Goal: Task Accomplishment & Management: Manage account settings

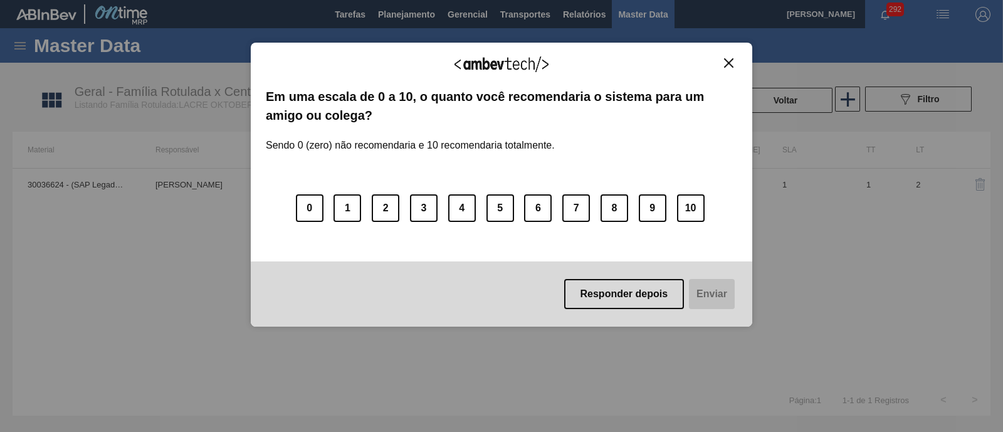
click at [726, 64] on img "Close" at bounding box center [728, 62] width 9 height 9
click at [724, 68] on div "Agradecemos seu feedback!" at bounding box center [501, 72] width 471 height 29
click at [726, 58] on button "Close" at bounding box center [728, 63] width 17 height 11
click at [727, 70] on div "Agradecemos seu feedback!" at bounding box center [501, 72] width 471 height 29
click at [733, 63] on button "Close" at bounding box center [728, 63] width 17 height 11
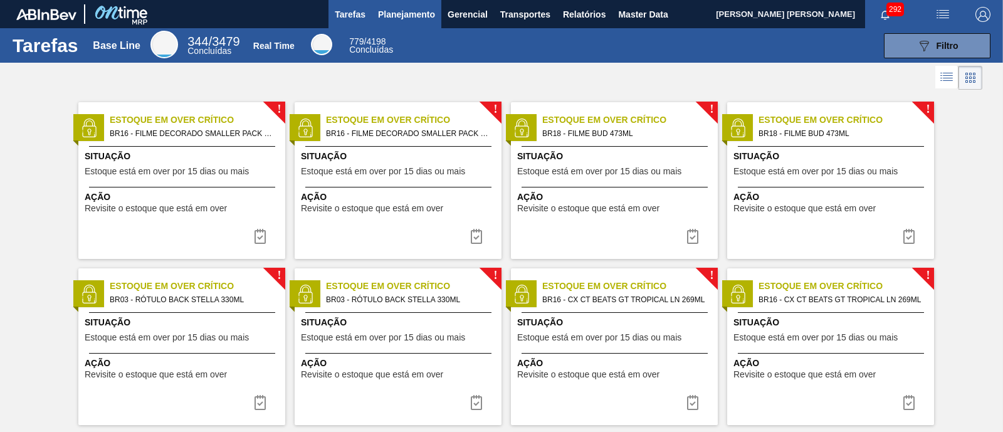
click at [404, 16] on span "Planejamento" at bounding box center [406, 14] width 57 height 15
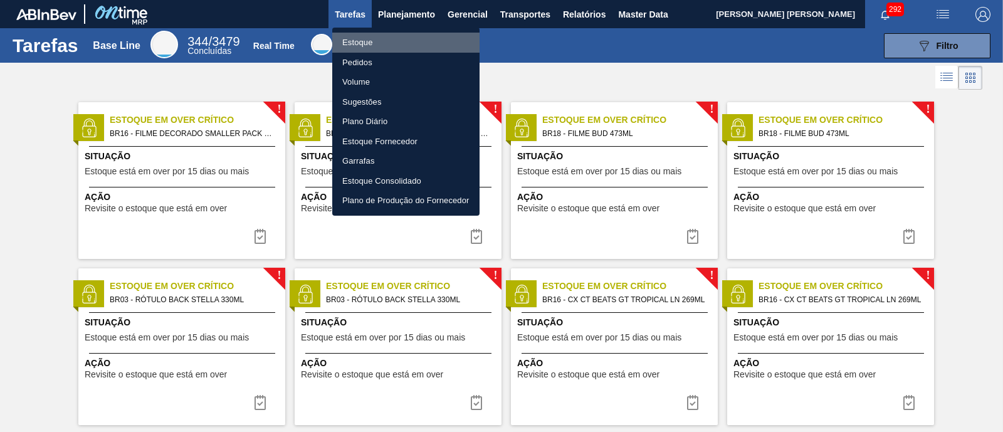
click at [389, 36] on li "Estoque" at bounding box center [405, 43] width 147 height 20
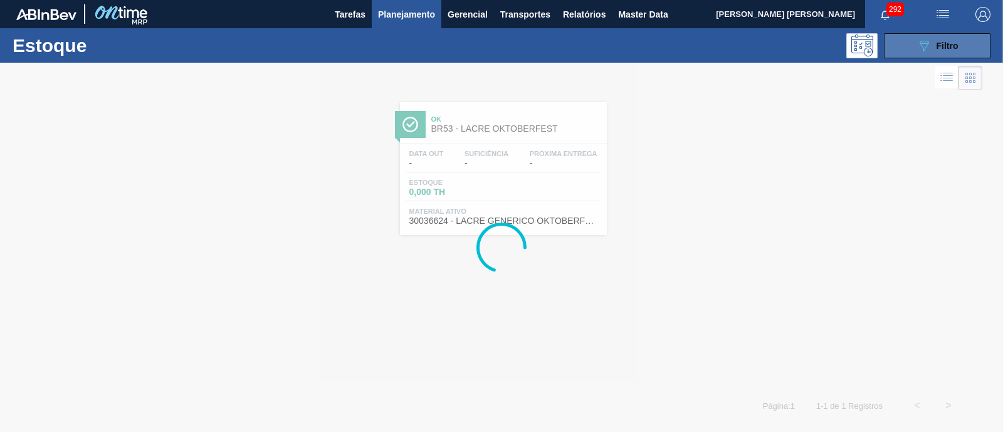
click at [953, 48] on span "Filtro" at bounding box center [947, 46] width 22 height 10
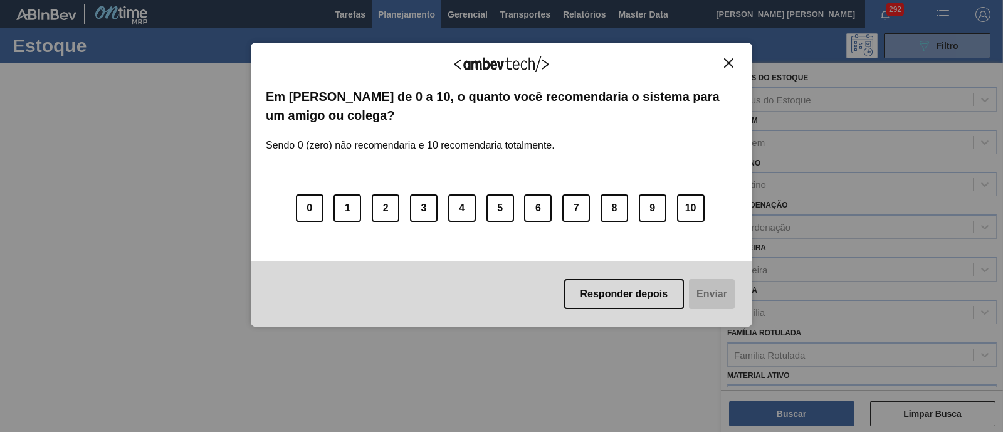
click at [728, 56] on div "Agradecemos seu feedback! Em uma escala de 0 a 10, o quanto você recomendaria o…" at bounding box center [501, 185] width 501 height 285
click at [737, 64] on button "Close" at bounding box center [728, 63] width 17 height 11
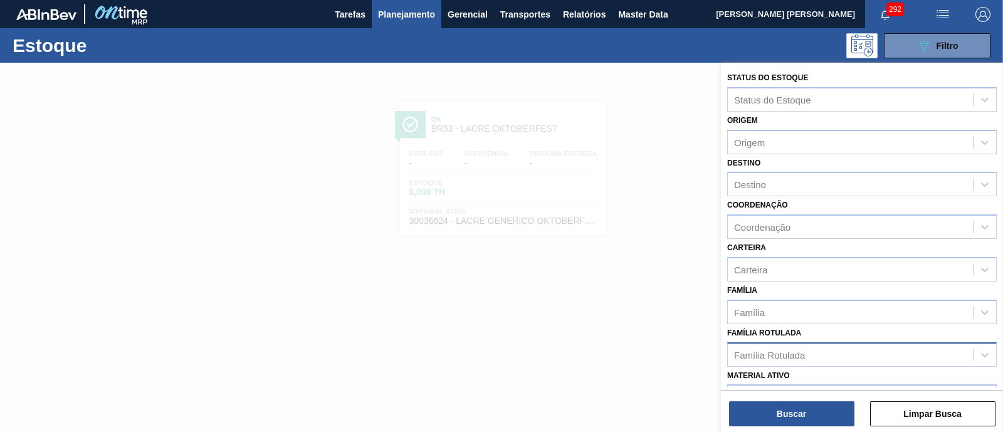
click at [786, 349] on div "Família Rotulada" at bounding box center [769, 354] width 71 height 11
type Rotulada "redmi"
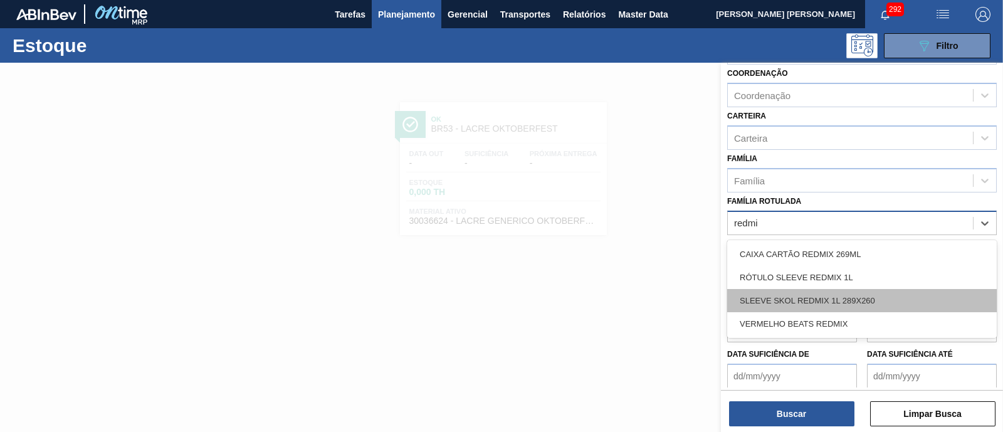
scroll to position [156, 0]
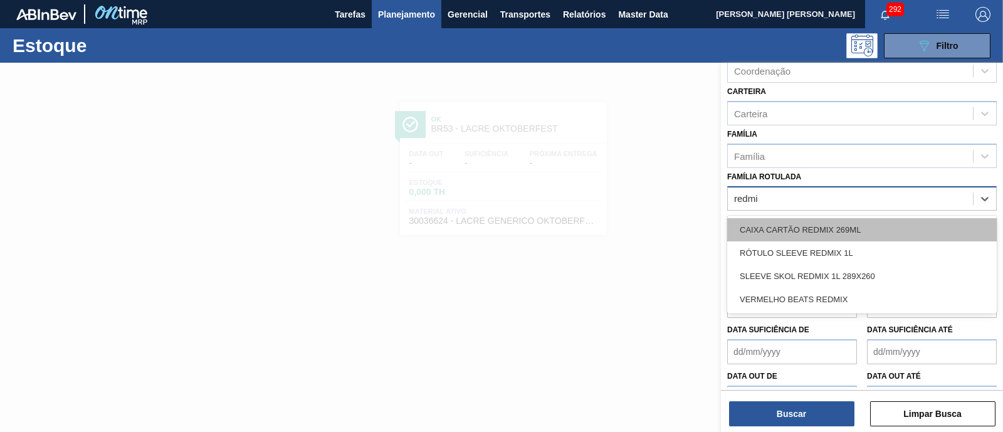
click at [910, 229] on div "CAIXA CARTÃO REDMIX 269ML" at bounding box center [862, 229] width 270 height 23
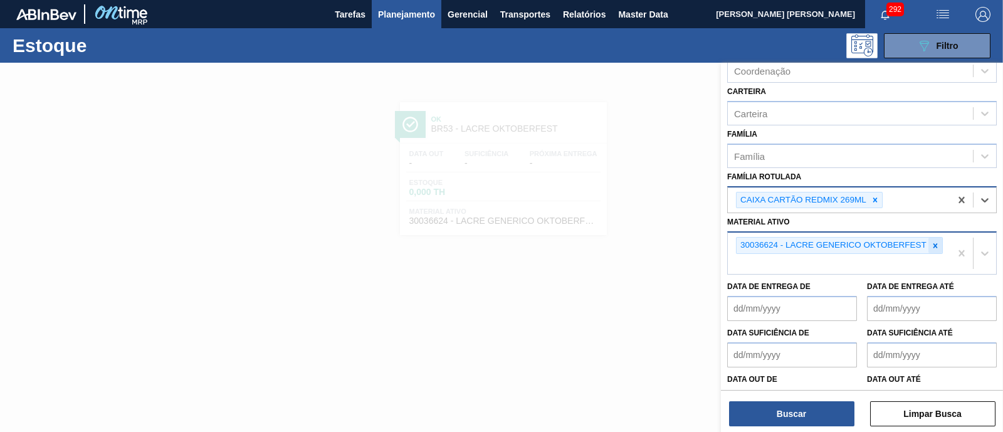
click at [933, 241] on icon at bounding box center [935, 245] width 9 height 9
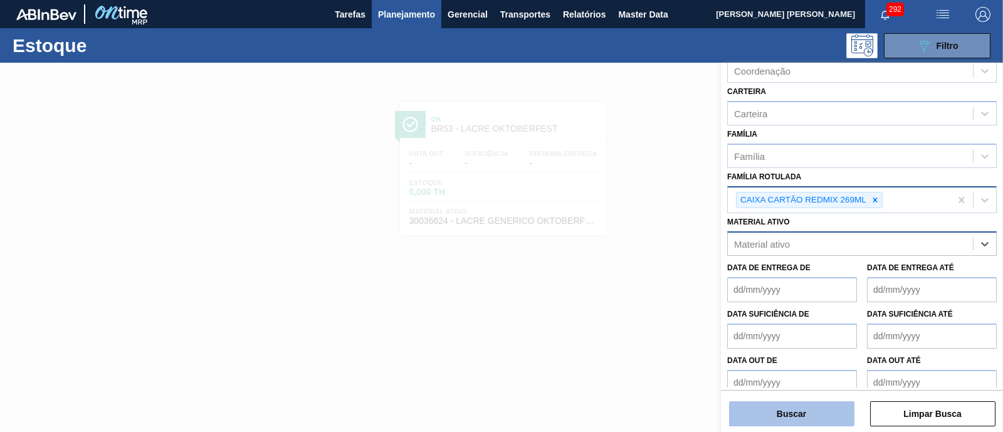
click at [795, 412] on button "Buscar" at bounding box center [791, 413] width 125 height 25
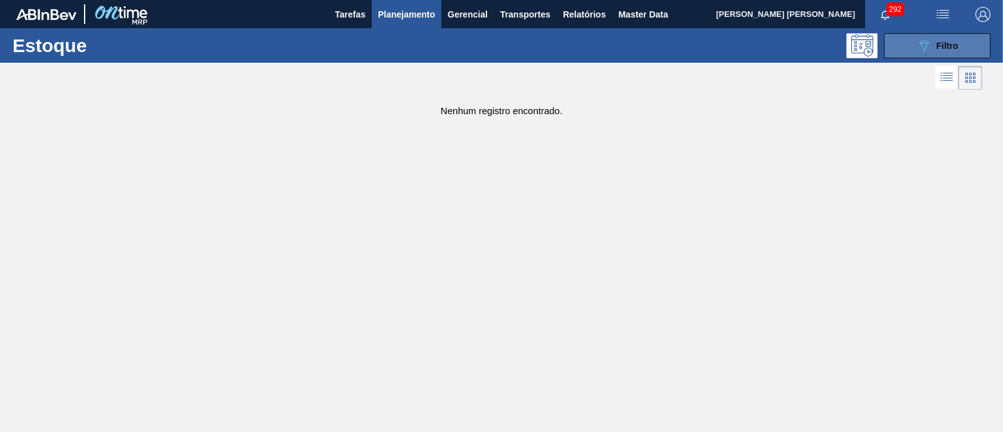
click at [908, 48] on button "089F7B8B-B2A5-4AFE-B5C0-19BA573D28AC Filtro" at bounding box center [937, 45] width 107 height 25
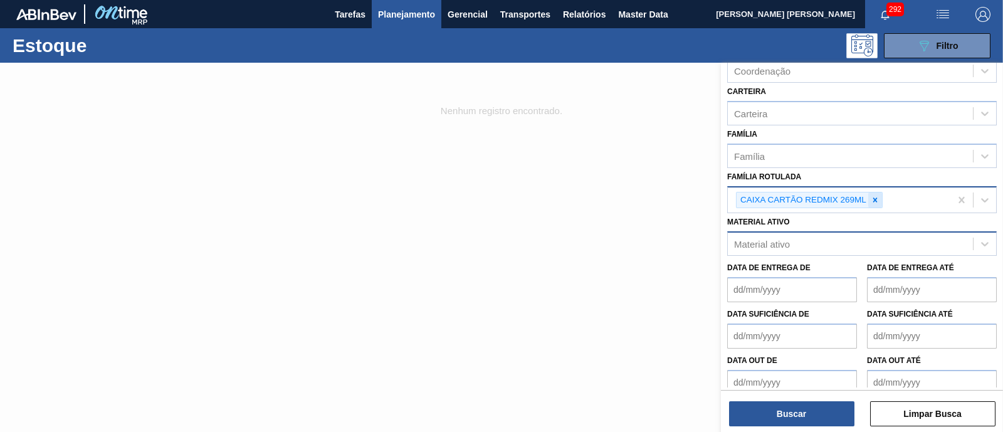
click at [871, 196] on icon at bounding box center [875, 200] width 9 height 9
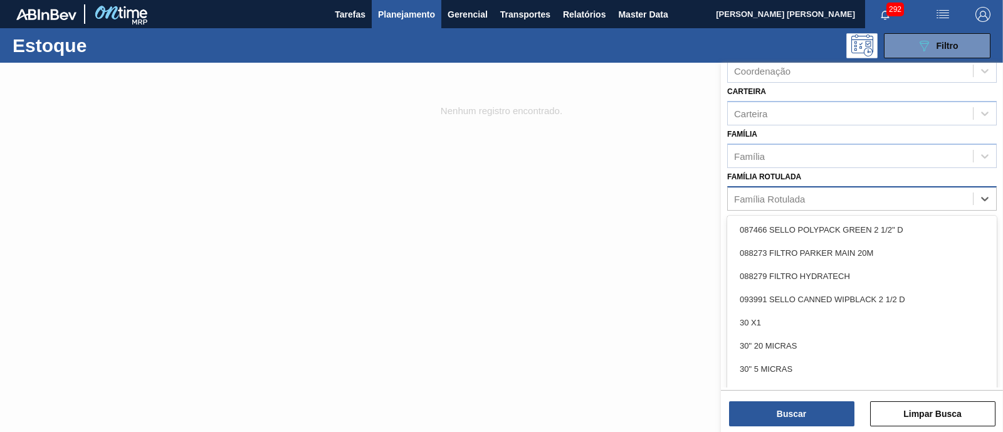
click at [871, 194] on div "Família Rotulada" at bounding box center [850, 198] width 245 height 18
click at [868, 198] on div "Família Rotulada" at bounding box center [850, 198] width 245 height 18
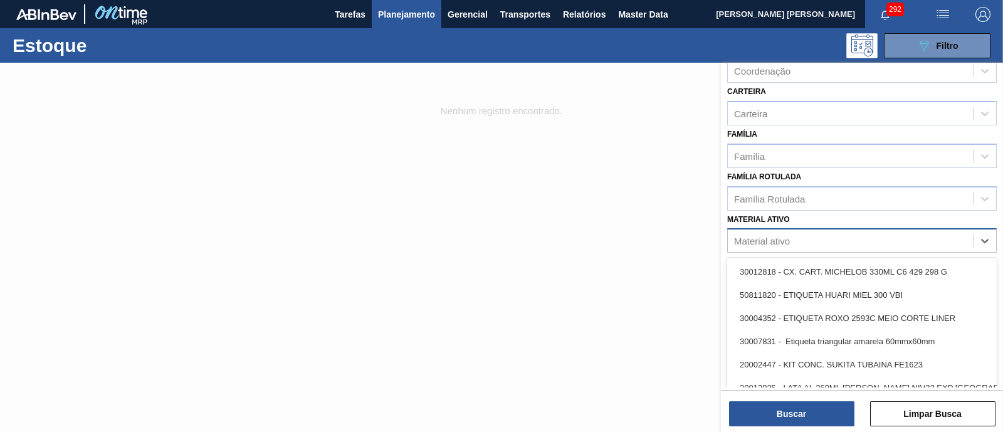
click at [809, 233] on div "Material ativo" at bounding box center [850, 241] width 245 height 18
type ativo "1881"
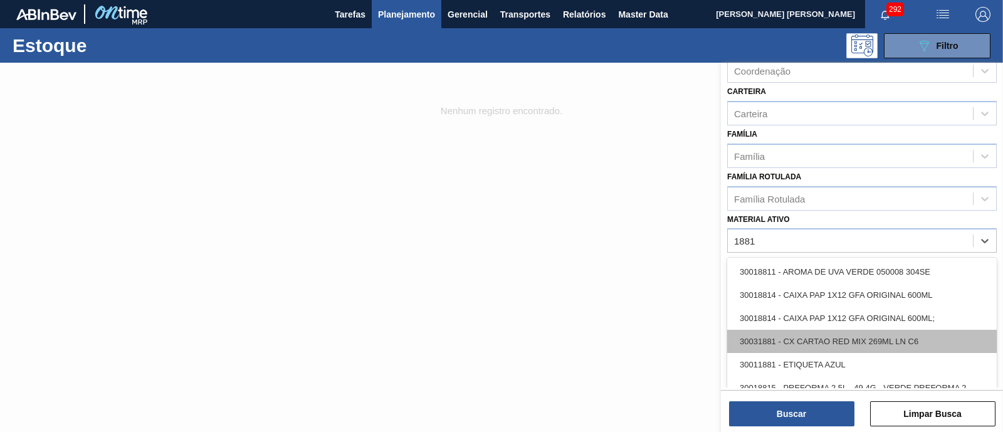
click at [947, 338] on div "30031881 - CX CARTAO RED MIX 269ML LN C6" at bounding box center [862, 341] width 270 height 23
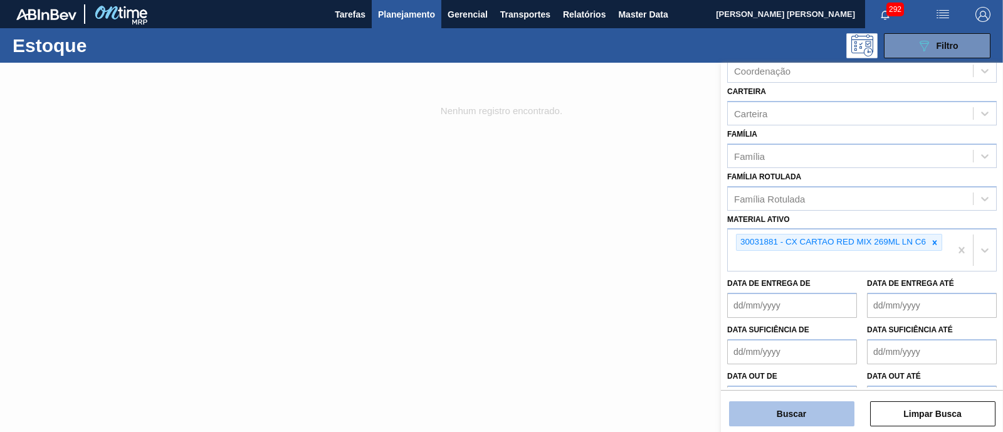
click at [816, 413] on button "Buscar" at bounding box center [791, 413] width 125 height 25
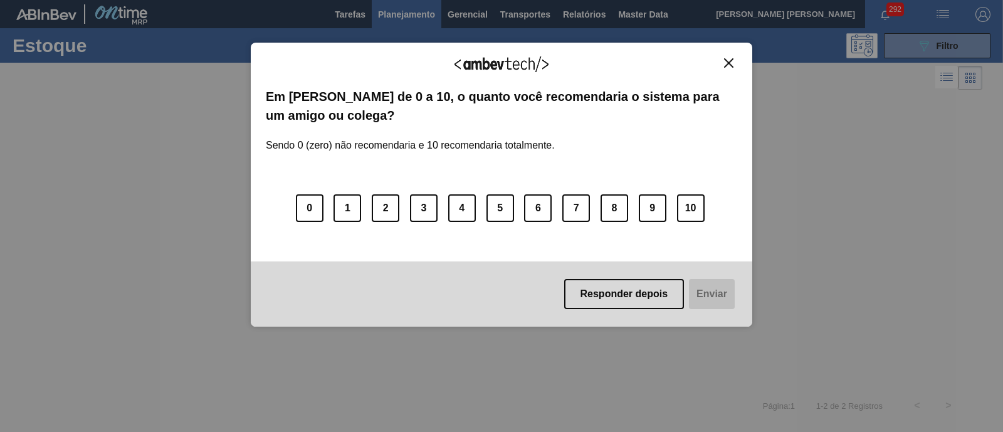
click at [735, 61] on button "Close" at bounding box center [728, 63] width 17 height 11
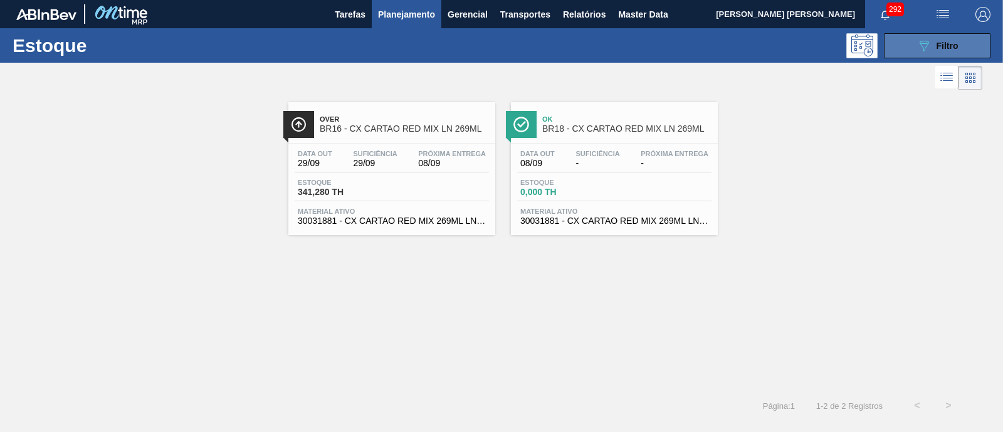
click at [941, 46] on span "Filtro" at bounding box center [947, 46] width 22 height 10
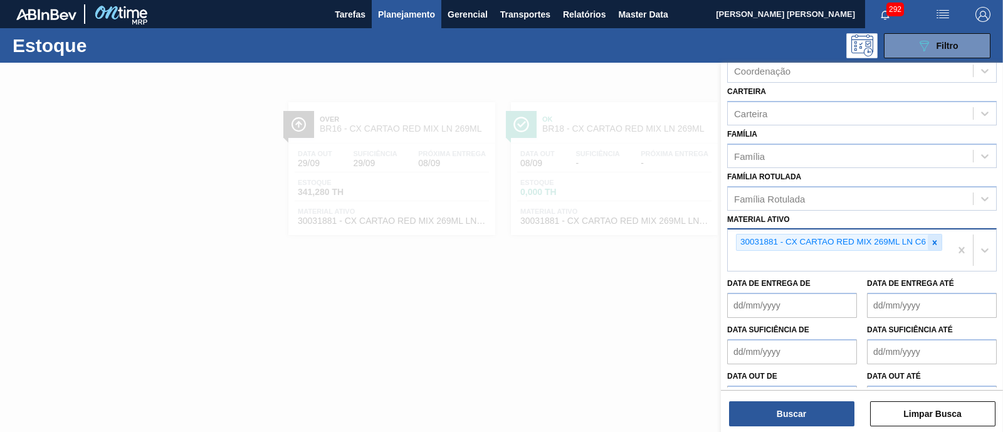
click at [930, 238] on icon at bounding box center [934, 242] width 9 height 9
click at [930, 238] on div "30031881 - CX CARTAO RED MIX 269ML LN C6" at bounding box center [839, 249] width 223 height 41
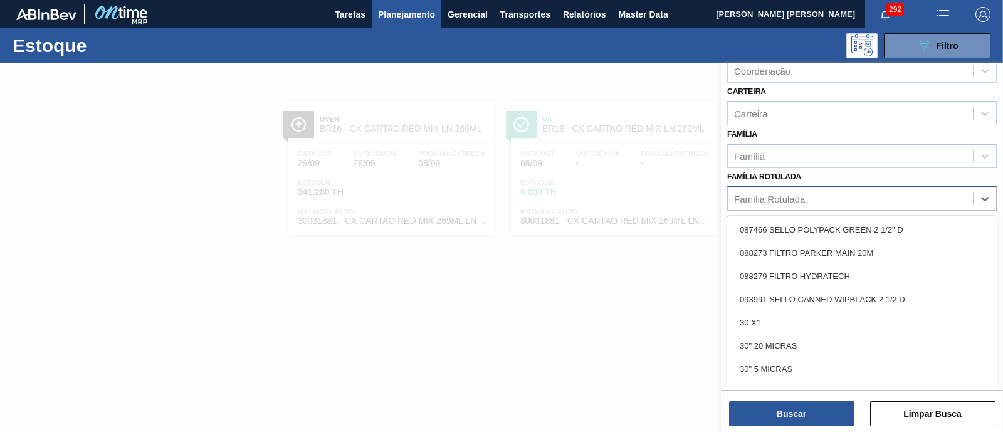
click at [869, 197] on div "Família Rotulada" at bounding box center [850, 198] width 245 height 18
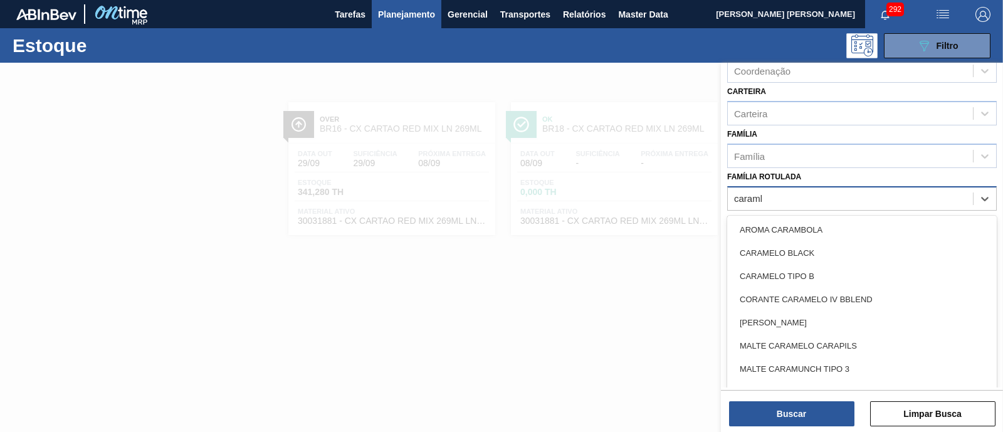
type Rotulada "carambo"
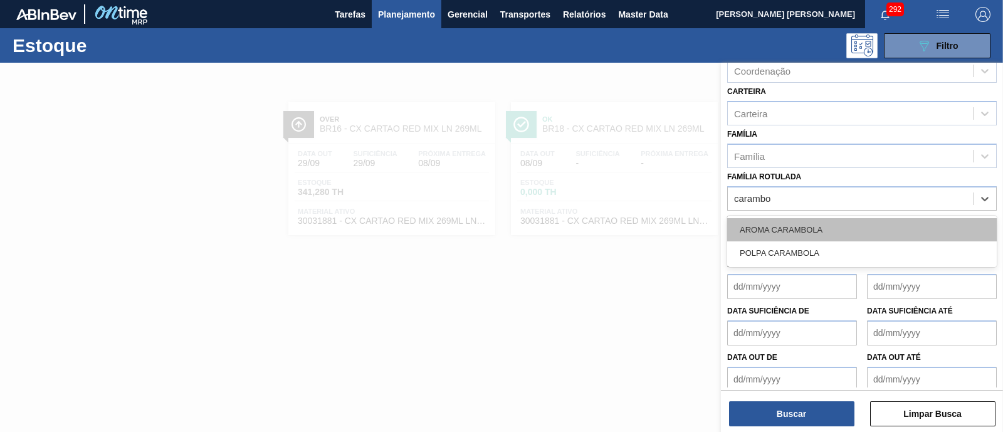
click at [822, 230] on div "AROMA CARAMBOLA" at bounding box center [862, 229] width 270 height 23
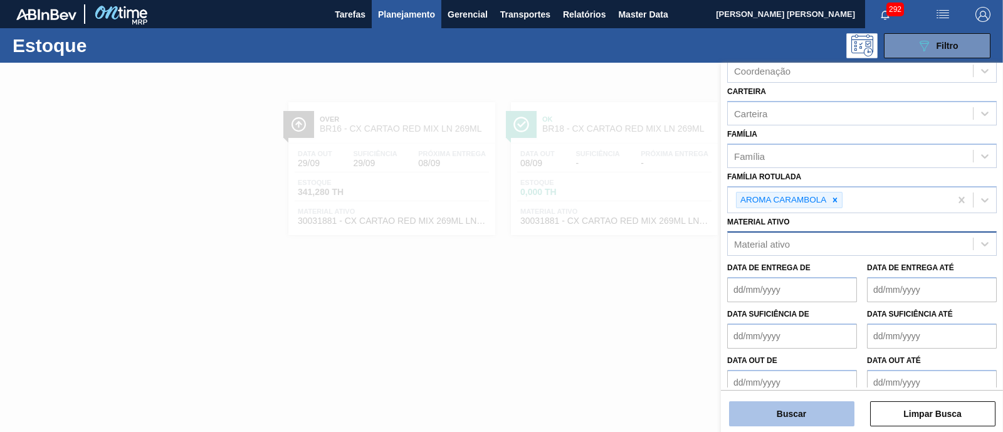
click at [792, 412] on button "Buscar" at bounding box center [791, 413] width 125 height 25
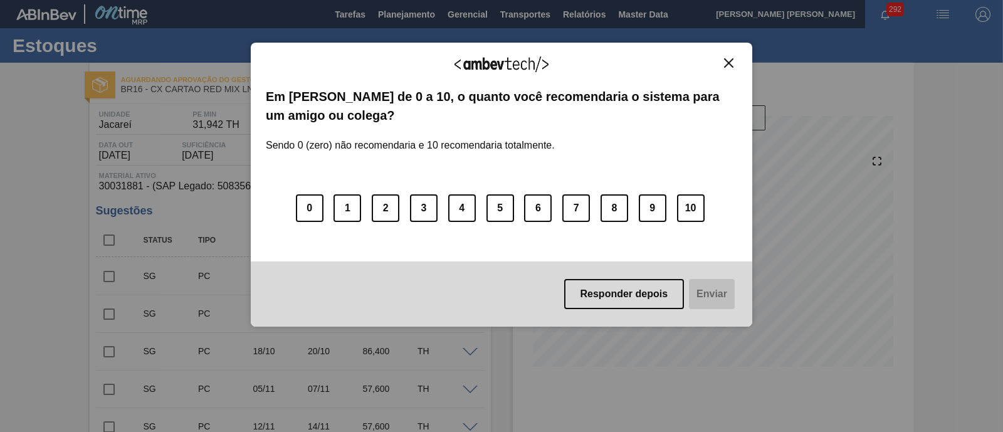
click at [727, 60] on img "Close" at bounding box center [728, 62] width 9 height 9
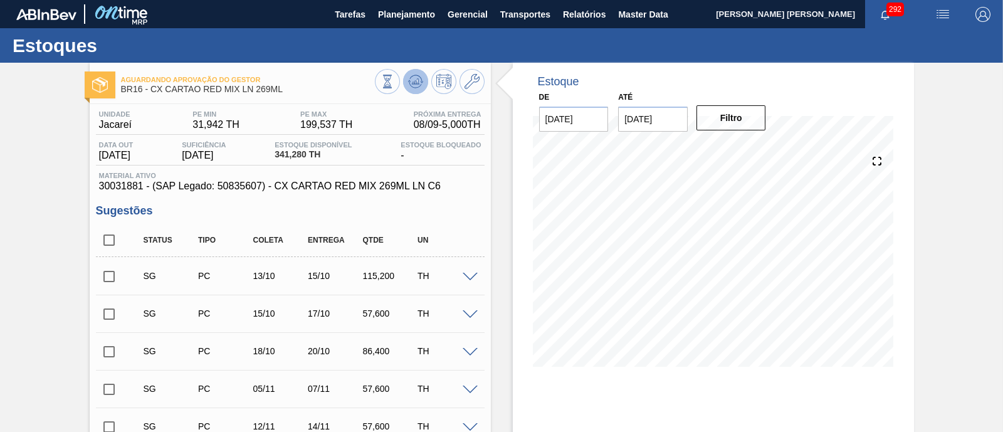
click at [417, 86] on icon at bounding box center [415, 81] width 15 height 15
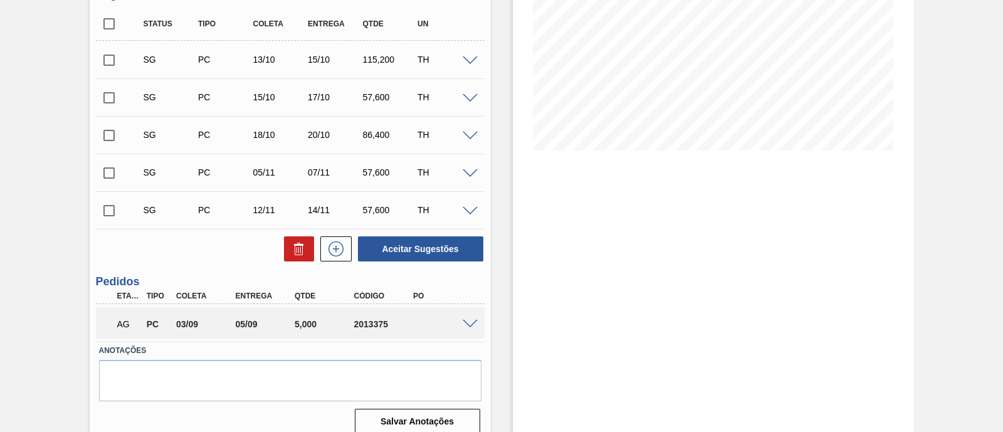
scroll to position [229, 0]
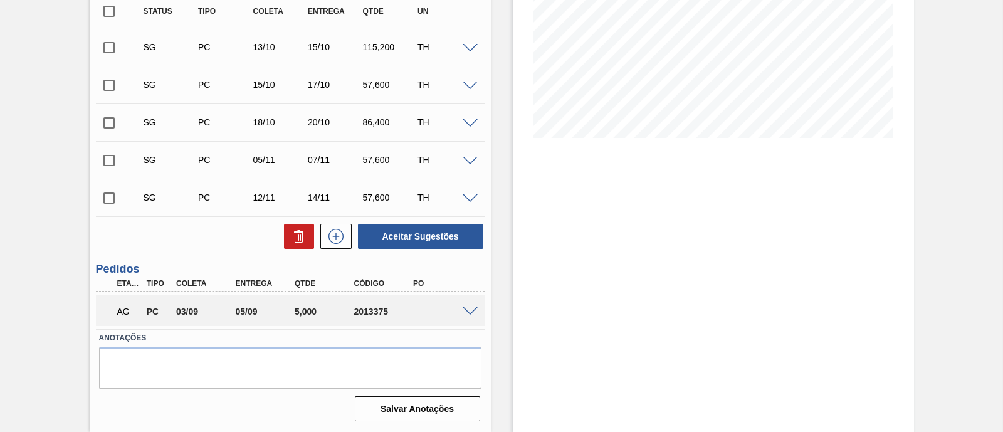
click at [467, 312] on span at bounding box center [470, 311] width 15 height 9
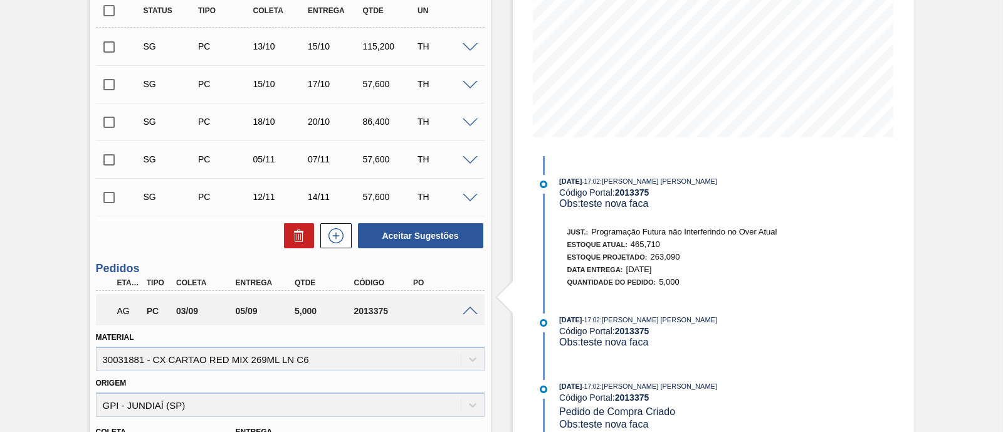
scroll to position [532, 0]
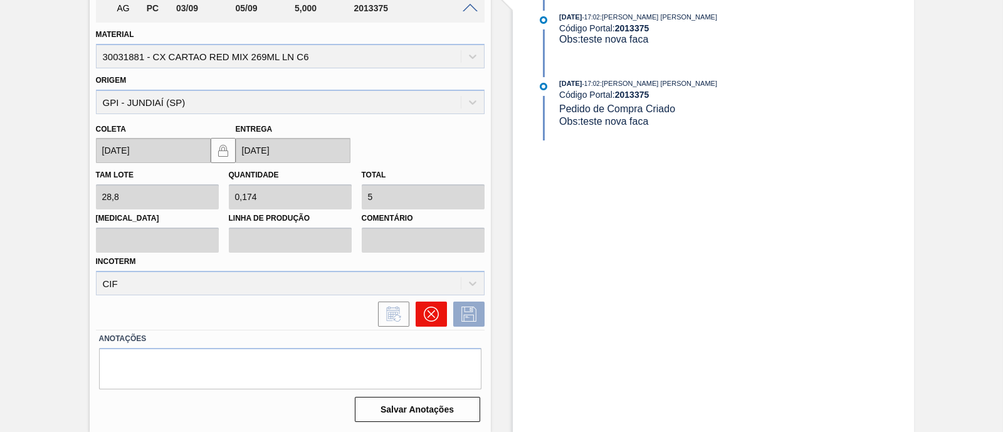
click at [436, 313] on icon at bounding box center [431, 314] width 15 height 15
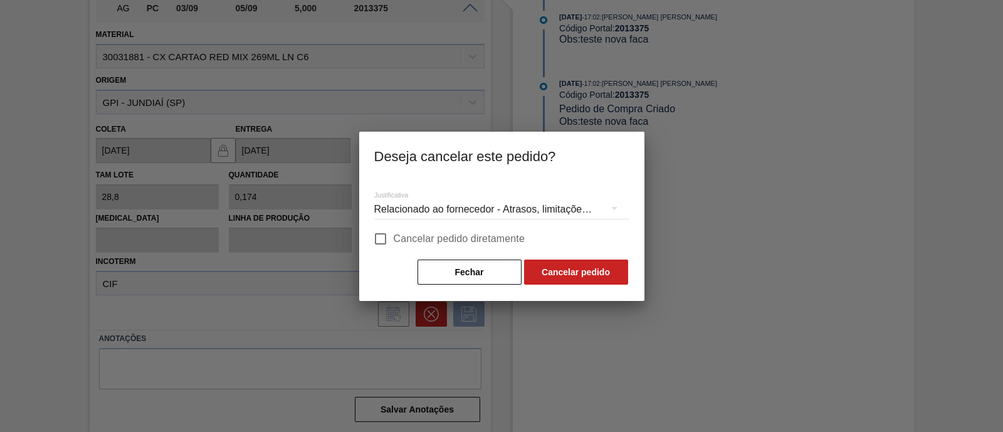
click at [456, 235] on span "Cancelar pedido diretamente" at bounding box center [460, 238] width 132 height 15
click at [394, 235] on input "Cancelar pedido diretamente" at bounding box center [380, 239] width 26 height 26
checkbox input "true"
click at [599, 275] on button "Cancelar pedido" at bounding box center [576, 272] width 104 height 25
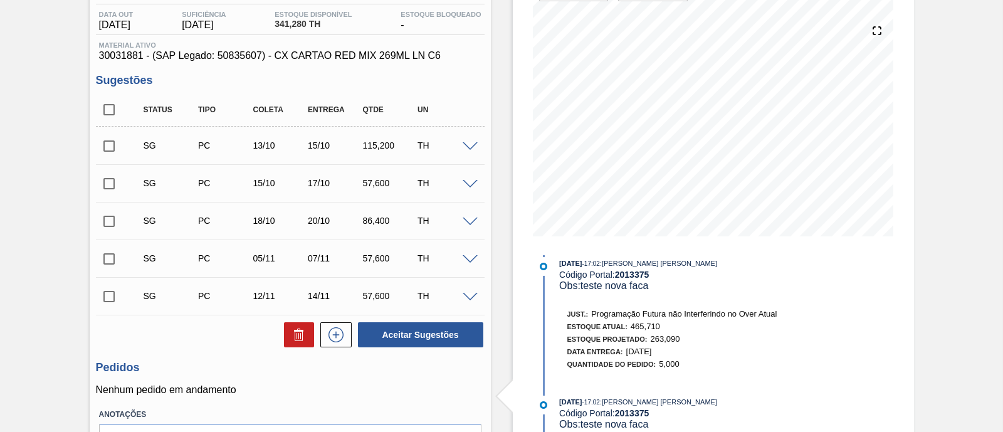
scroll to position [0, 0]
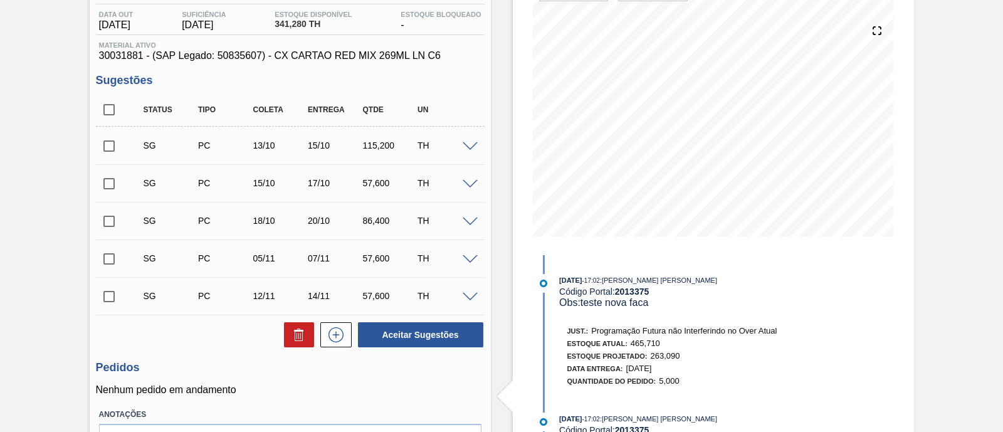
click at [291, 29] on span "341,280 TH" at bounding box center [313, 23] width 77 height 9
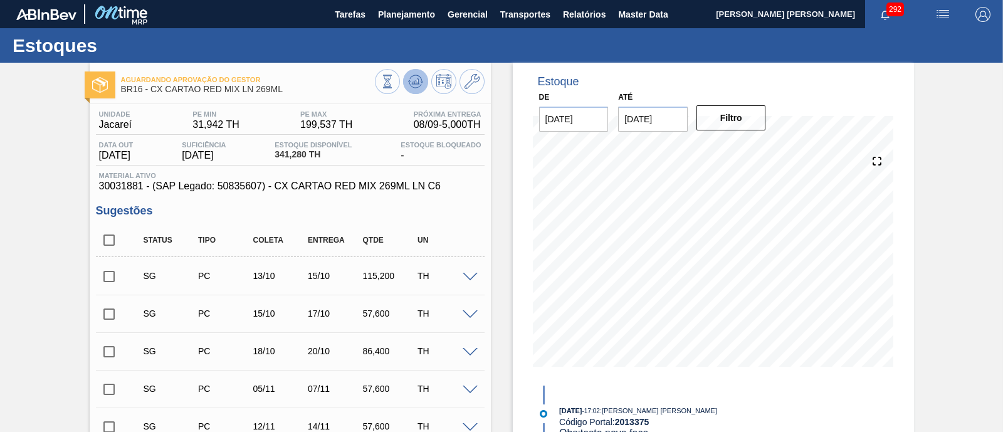
click at [412, 83] on icon at bounding box center [415, 81] width 8 height 6
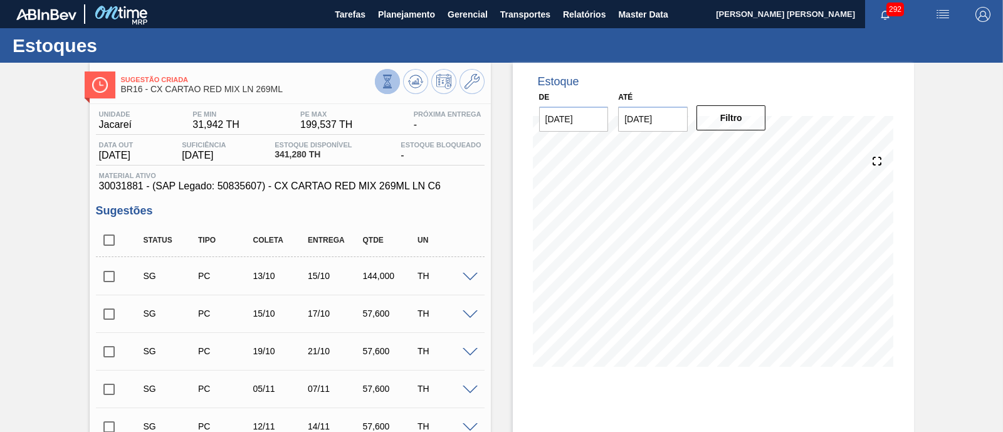
click at [395, 86] on button at bounding box center [387, 81] width 25 height 25
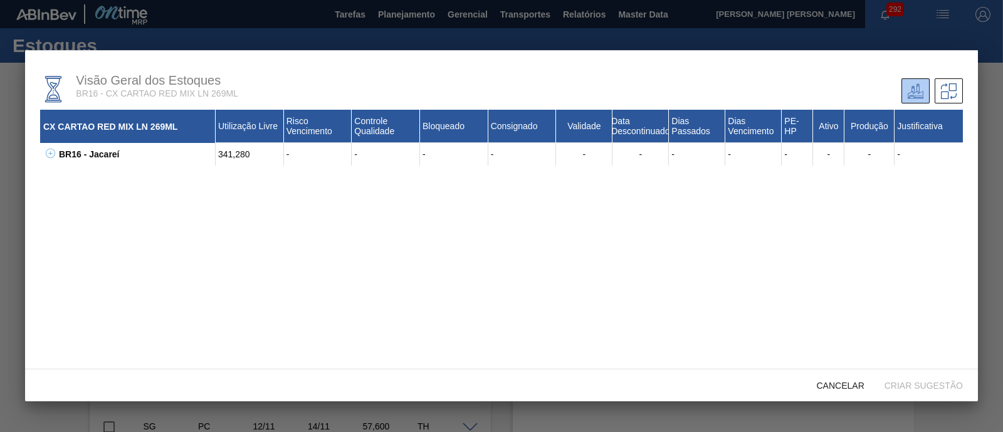
click at [51, 155] on icon at bounding box center [50, 153] width 9 height 9
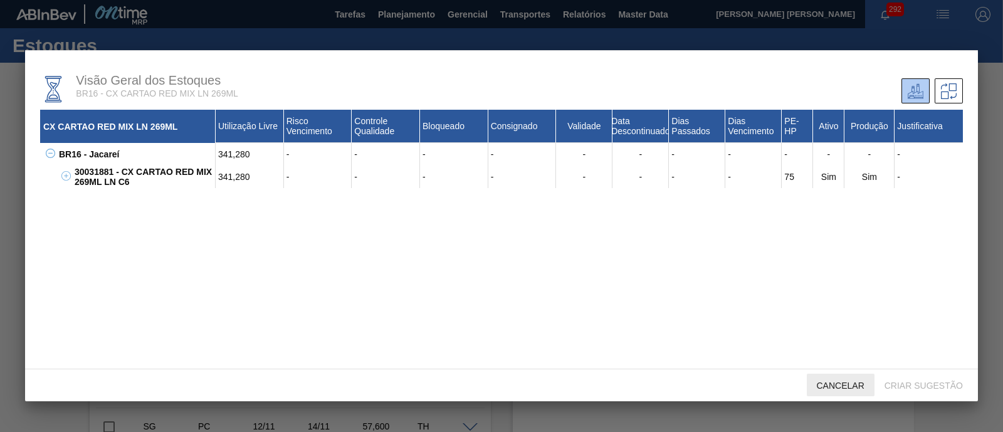
click at [857, 387] on span "Cancelar" at bounding box center [841, 385] width 68 height 10
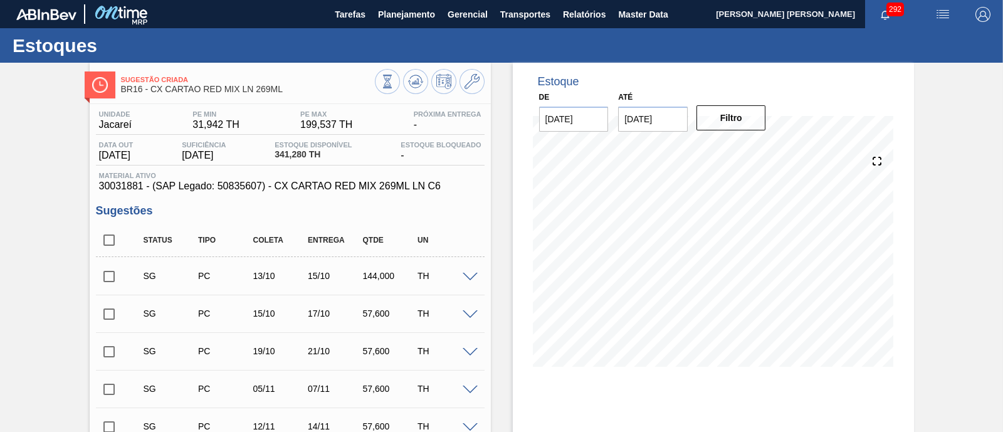
click at [268, 210] on h3 "Sugestões" at bounding box center [290, 210] width 389 height 13
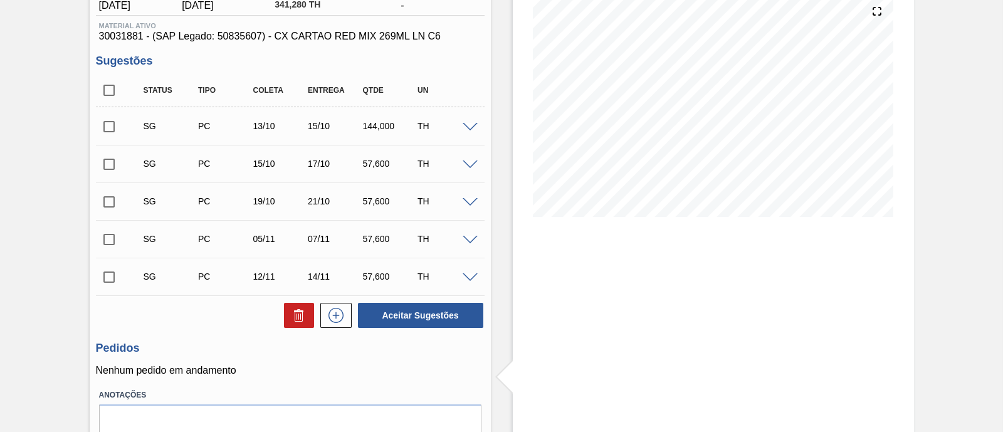
scroll to position [156, 0]
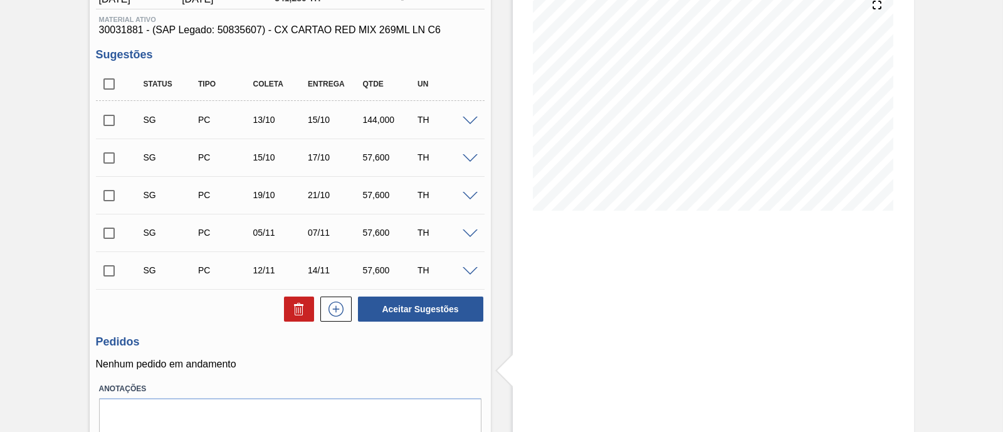
click at [473, 119] on span at bounding box center [470, 121] width 15 height 9
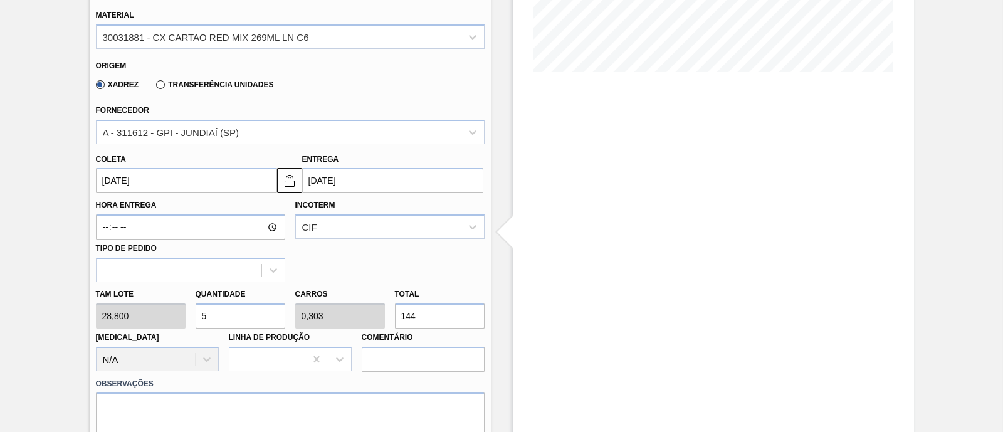
scroll to position [313, 0]
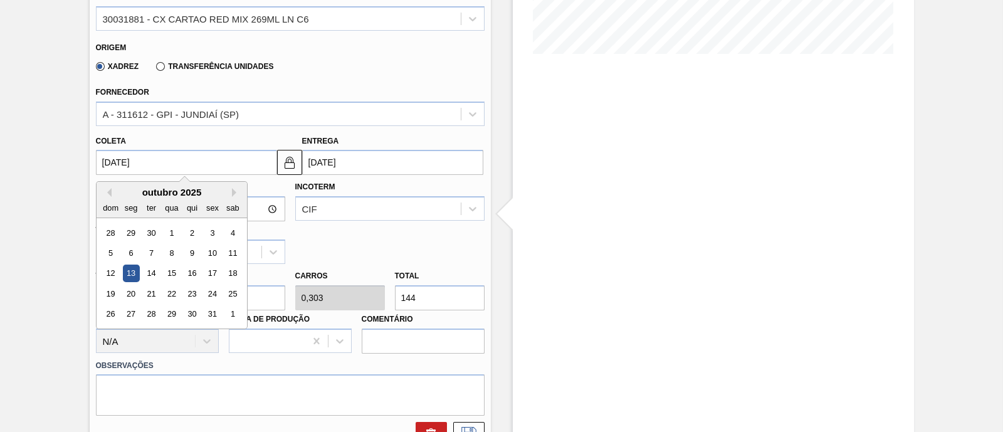
click at [167, 165] on input "13/10/2025" at bounding box center [186, 162] width 181 height 25
click at [135, 253] on div "6" at bounding box center [130, 252] width 17 height 17
type input "06/10/2025"
type input "08/10/2025"
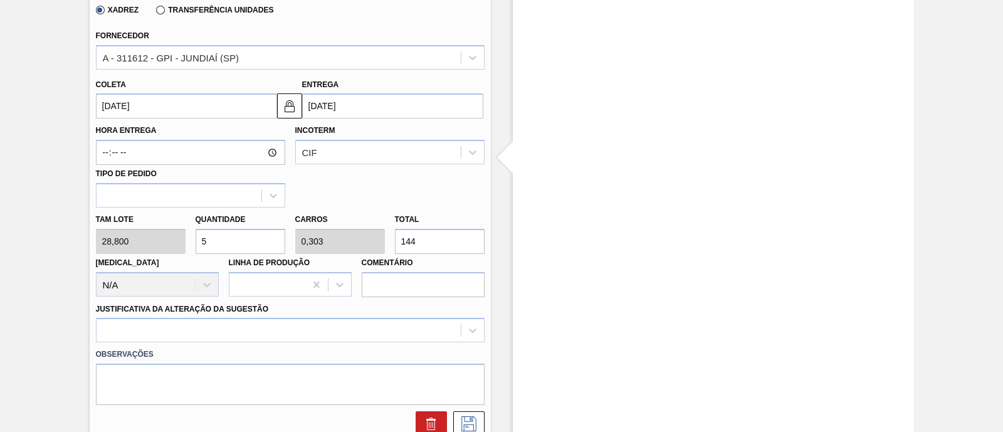
scroll to position [392, 0]
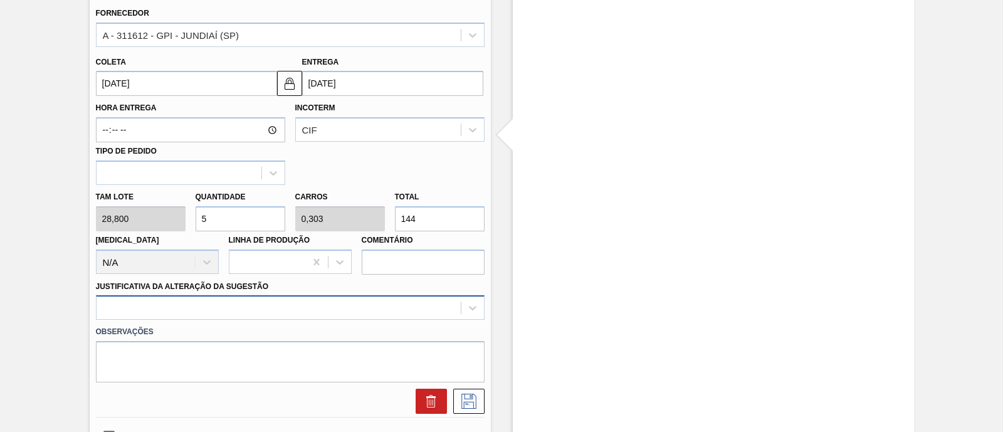
click at [242, 312] on div at bounding box center [290, 307] width 389 height 24
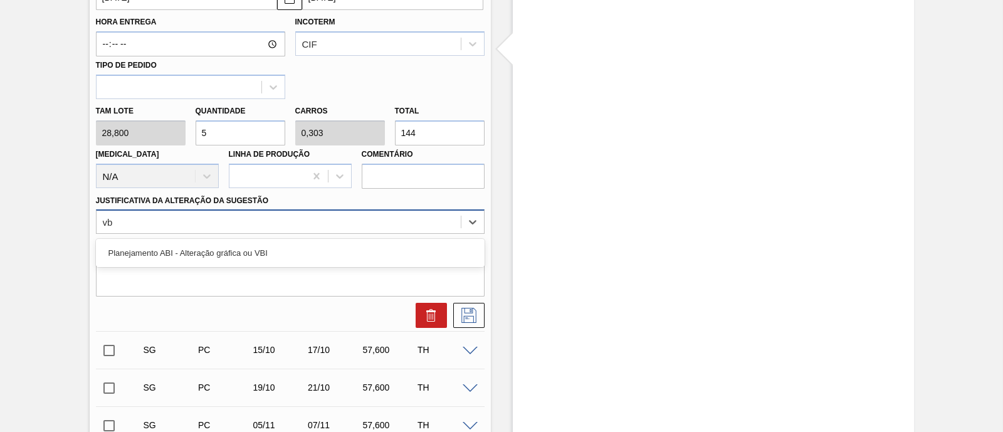
type Sugestão "vbi"
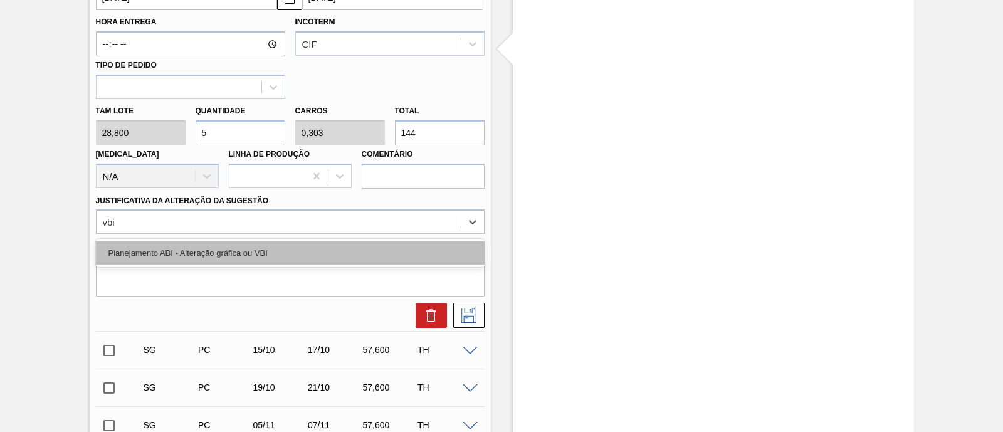
click at [221, 246] on div "Planejamento ABI - Alteração gráfica ou VBI" at bounding box center [290, 252] width 389 height 23
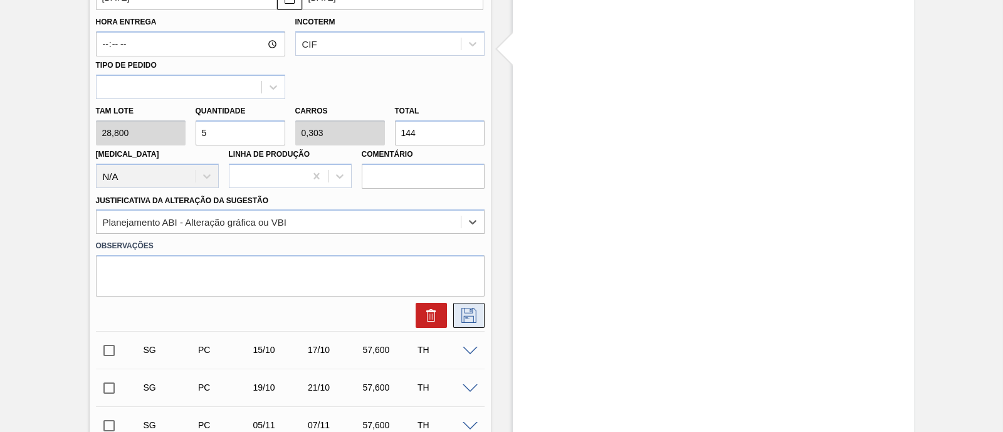
click at [464, 312] on icon at bounding box center [469, 315] width 20 height 15
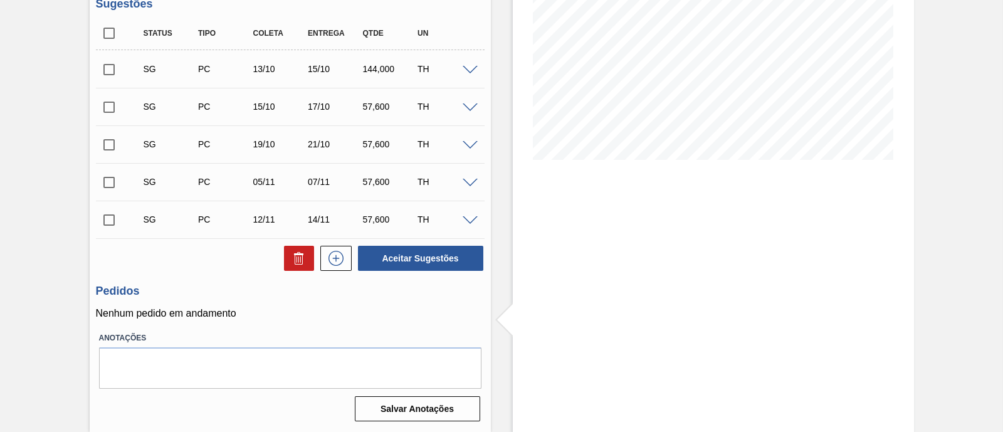
scroll to position [130, 0]
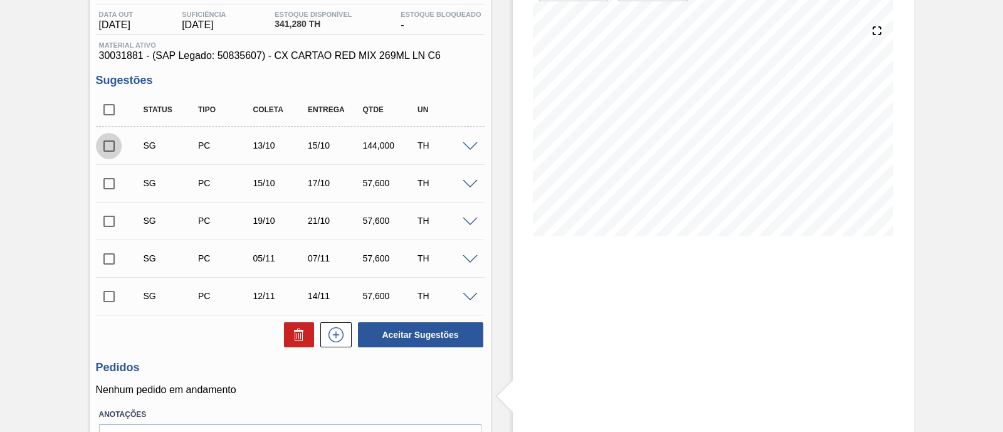
click at [110, 150] on input "checkbox" at bounding box center [109, 146] width 26 height 26
click at [404, 340] on button "Aceitar Sugestões" at bounding box center [420, 334] width 125 height 25
checkbox input "false"
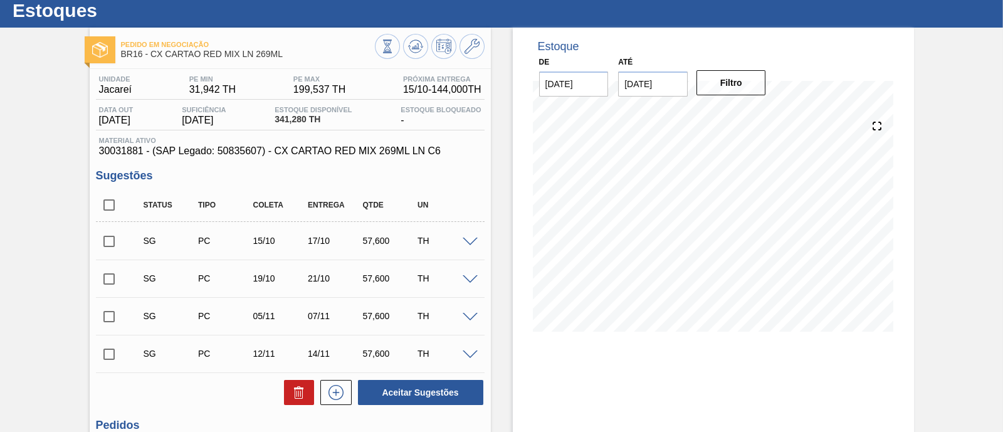
scroll to position [0, 0]
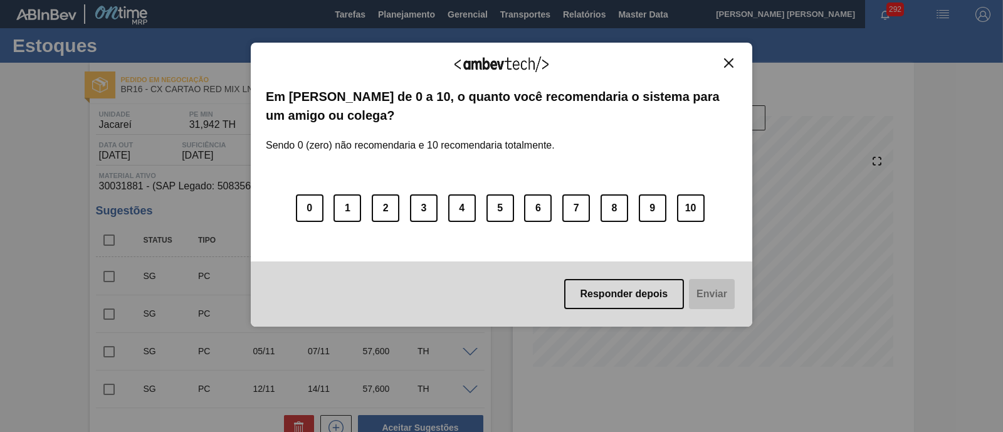
click at [728, 61] on img "Close" at bounding box center [728, 62] width 9 height 9
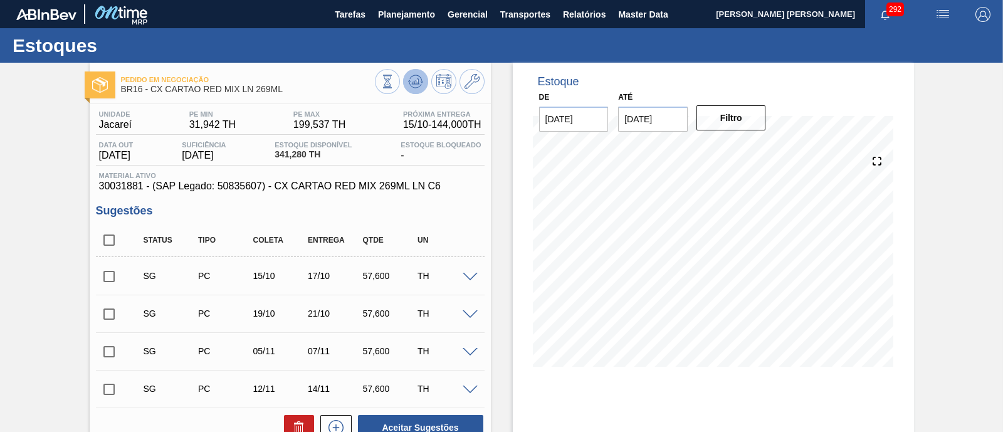
click at [416, 88] on icon at bounding box center [415, 81] width 15 height 15
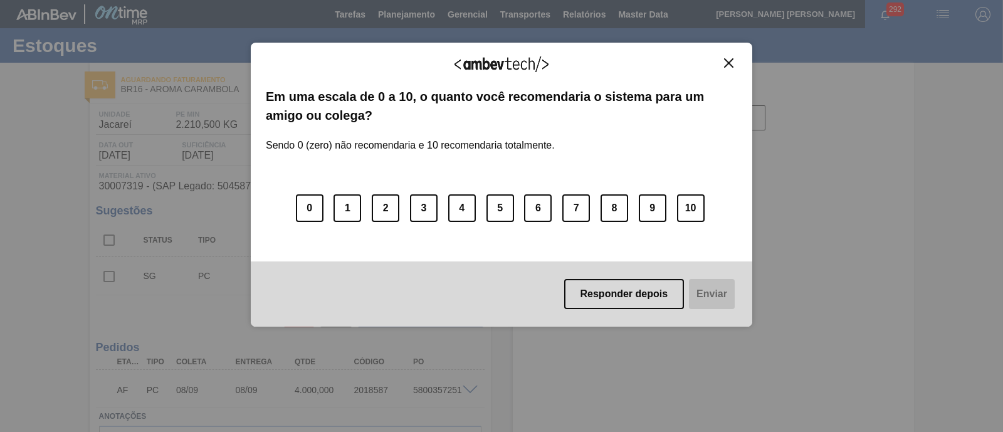
click at [728, 60] on img "Close" at bounding box center [728, 62] width 9 height 9
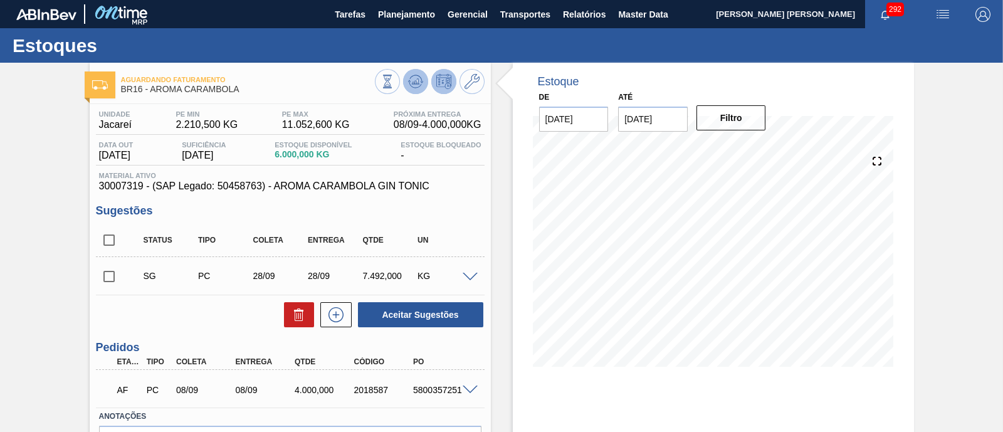
click at [420, 84] on icon at bounding box center [415, 81] width 15 height 15
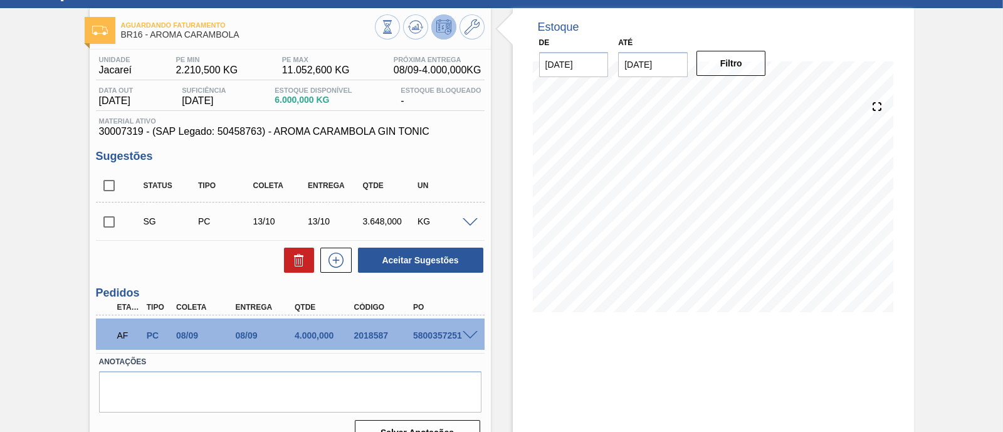
scroll to position [78, 0]
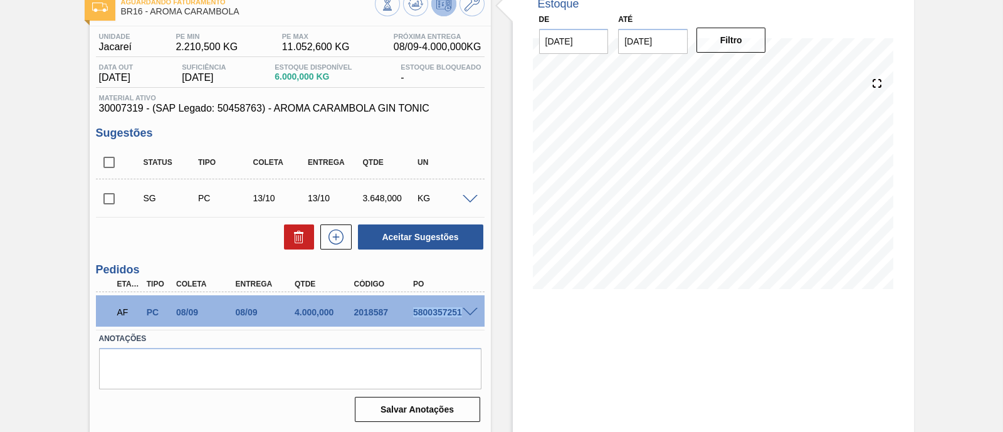
drag, startPoint x: 411, startPoint y: 315, endPoint x: 463, endPoint y: 315, distance: 51.4
click at [463, 315] on div "AF PC 08/09 08/09 4.000,000 2018587 5800357251" at bounding box center [290, 310] width 389 height 31
copy div "5800357251"
drag, startPoint x: 352, startPoint y: 308, endPoint x: 387, endPoint y: 311, distance: 35.2
click at [387, 311] on div "2018587" at bounding box center [383, 312] width 65 height 10
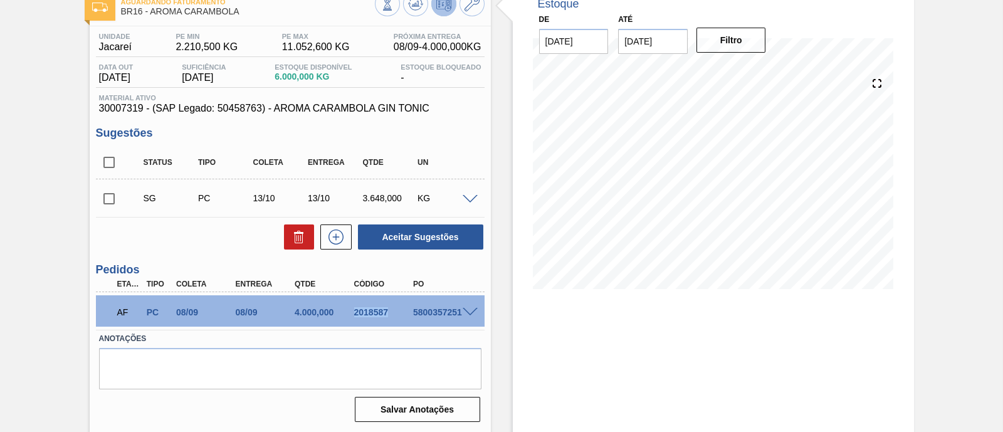
copy div "2018587"
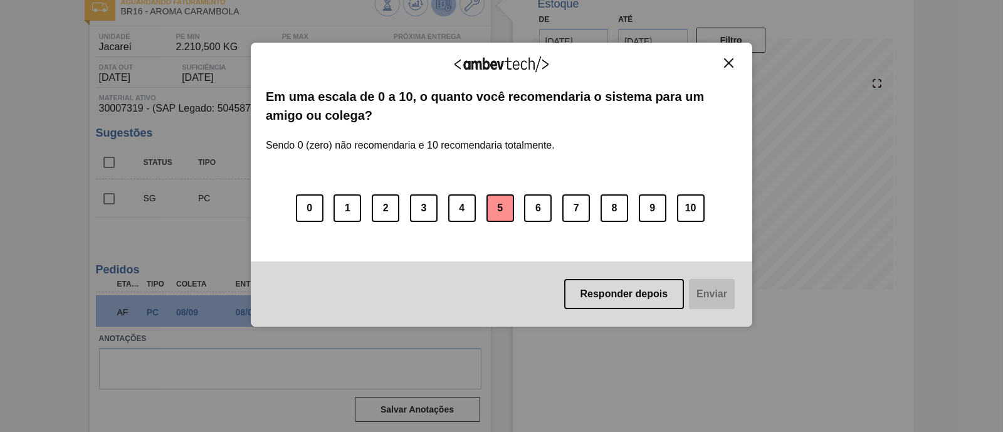
click at [493, 217] on button "5" at bounding box center [500, 208] width 28 height 28
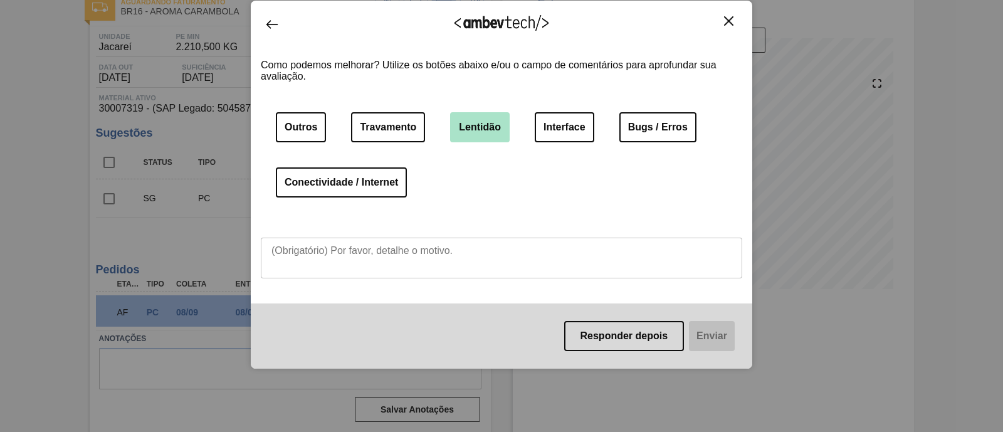
click at [482, 131] on button "Lentidão" at bounding box center [480, 127] width 60 height 30
click at [577, 123] on button "Interface" at bounding box center [565, 127] width 60 height 30
click at [453, 123] on button "Lentidão" at bounding box center [480, 127] width 60 height 30
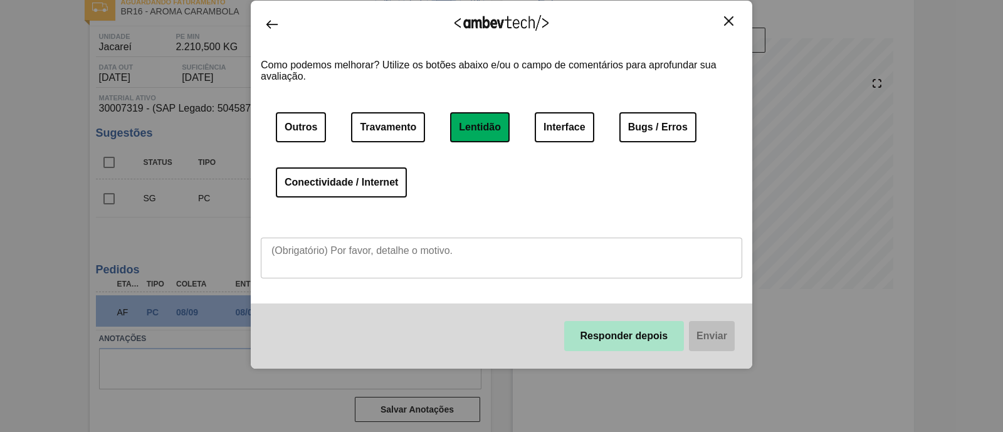
click at [639, 332] on button "Responder depois" at bounding box center [624, 336] width 120 height 30
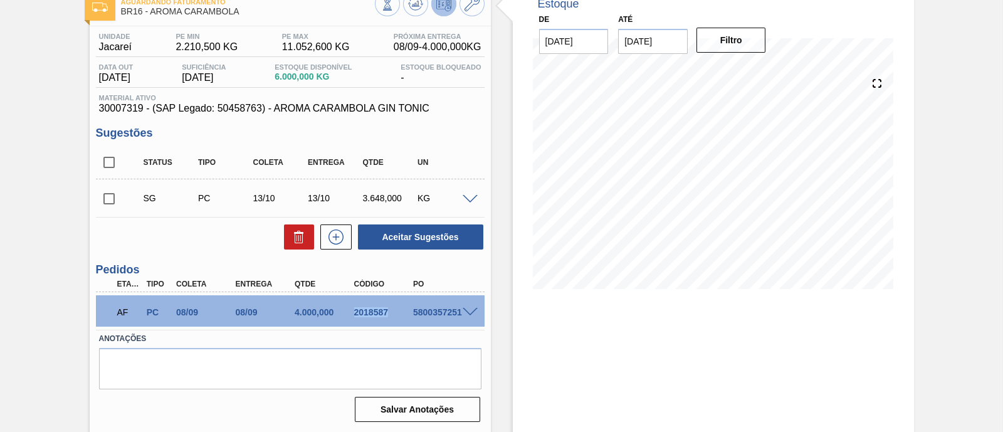
scroll to position [0, 0]
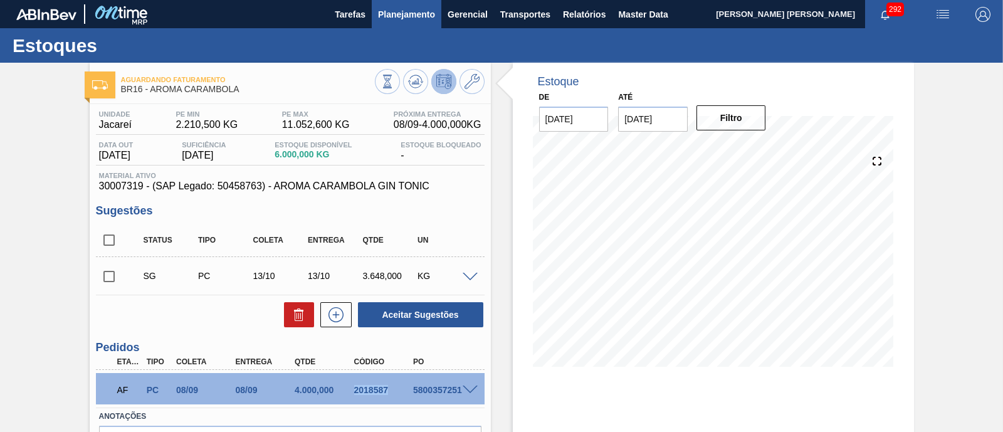
click at [414, 19] on span "Planejamento" at bounding box center [406, 14] width 57 height 15
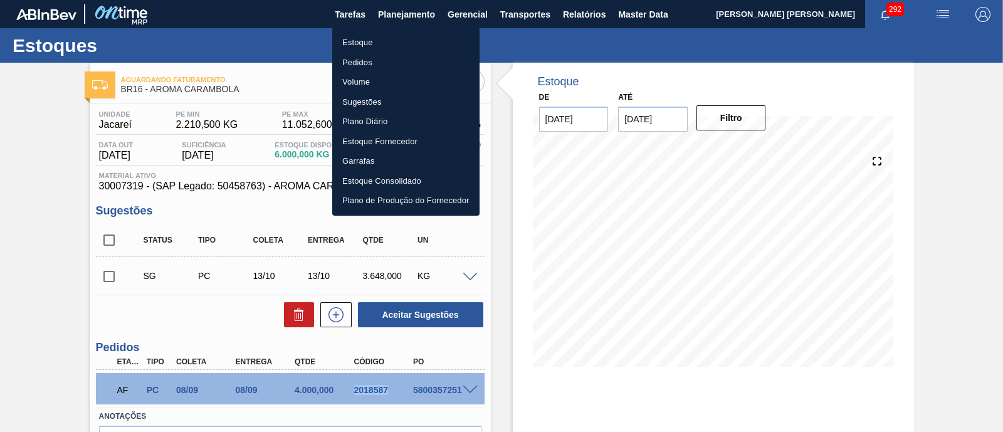
click at [370, 45] on li "Estoque" at bounding box center [405, 43] width 147 height 20
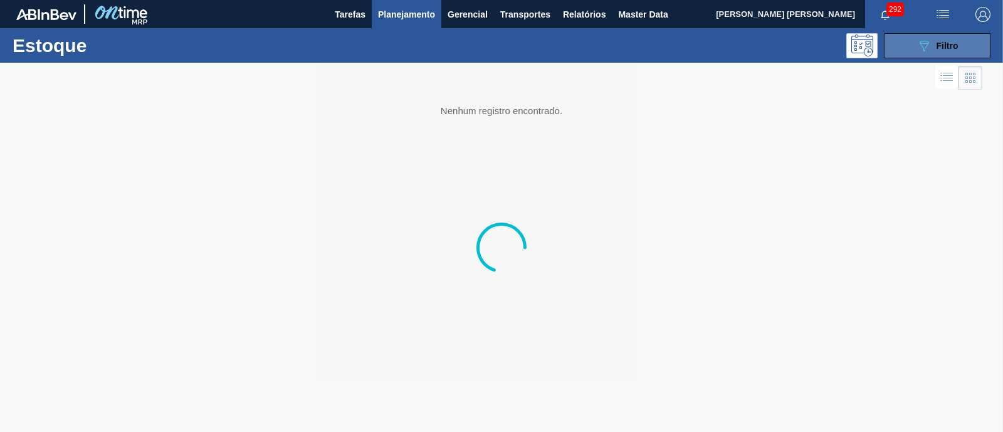
click at [934, 44] on div "089F7B8B-B2A5-4AFE-B5C0-19BA573D28AC Filtro" at bounding box center [937, 45] width 42 height 15
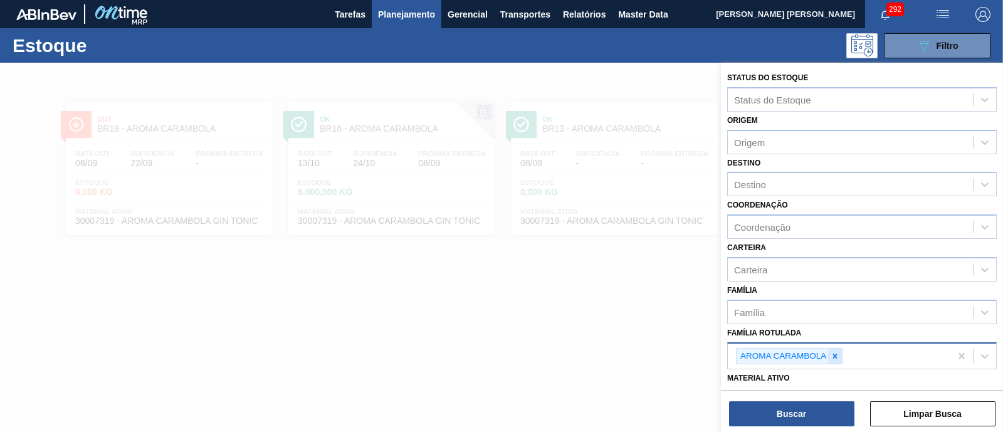
click at [837, 354] on icon at bounding box center [835, 356] width 4 height 4
click at [838, 352] on div "AROMA CARAMBOLA" at bounding box center [839, 357] width 223 height 26
click at [838, 352] on div "Família Rotulada" at bounding box center [850, 354] width 245 height 18
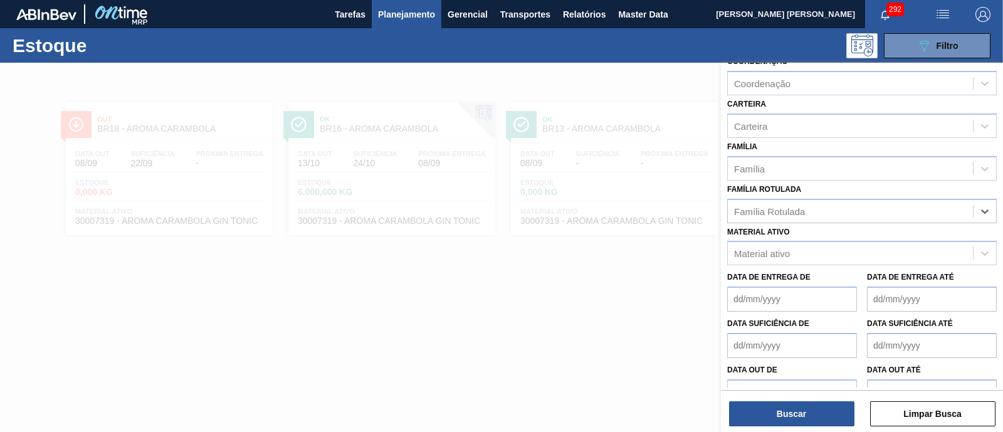
scroll to position [156, 0]
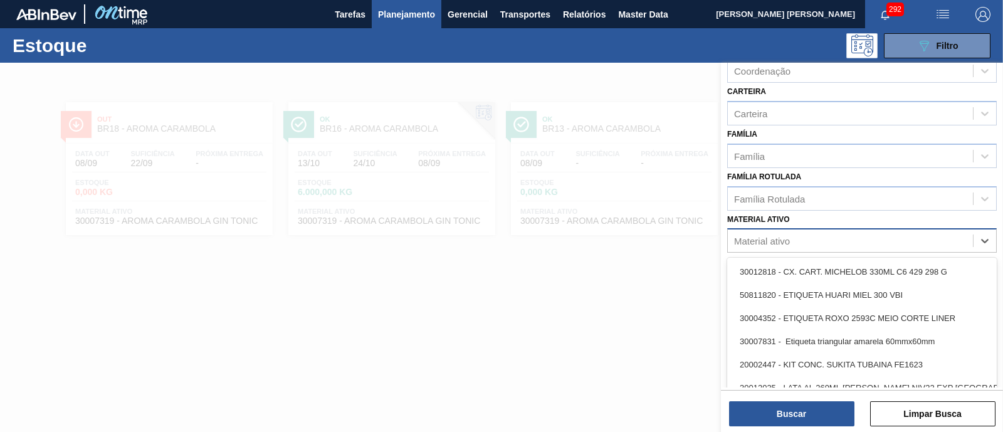
click at [812, 236] on div "Material ativo" at bounding box center [850, 241] width 245 height 18
paste ativo "FOIL BC 600ML"
type ativo "FOIL BC 600ML"
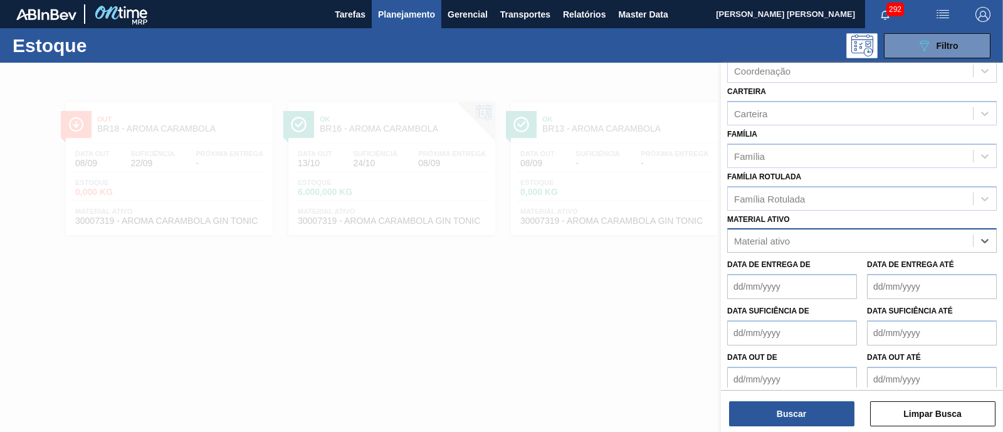
click at [812, 233] on div "Material ativo" at bounding box center [850, 241] width 245 height 18
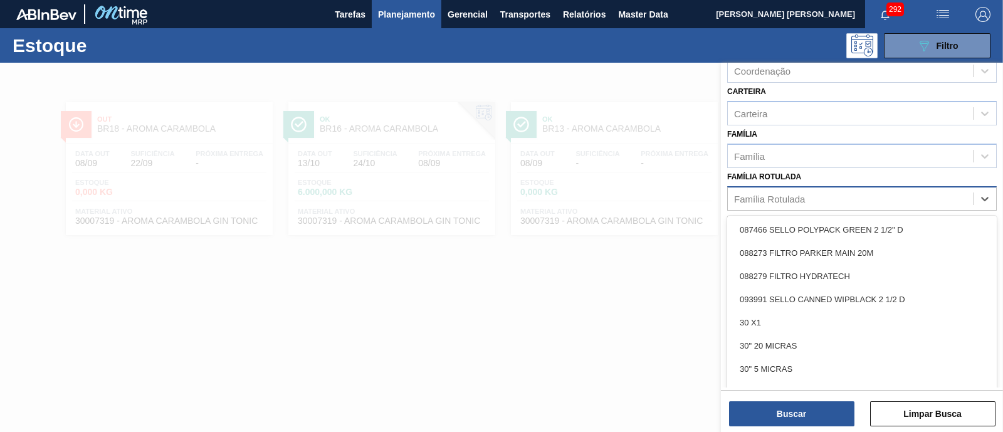
click at [806, 196] on div "Família Rotulada" at bounding box center [850, 198] width 245 height 18
paste Rotulada "FOIL BC 600ML"
type Rotulada "FOIL BC 600ML"
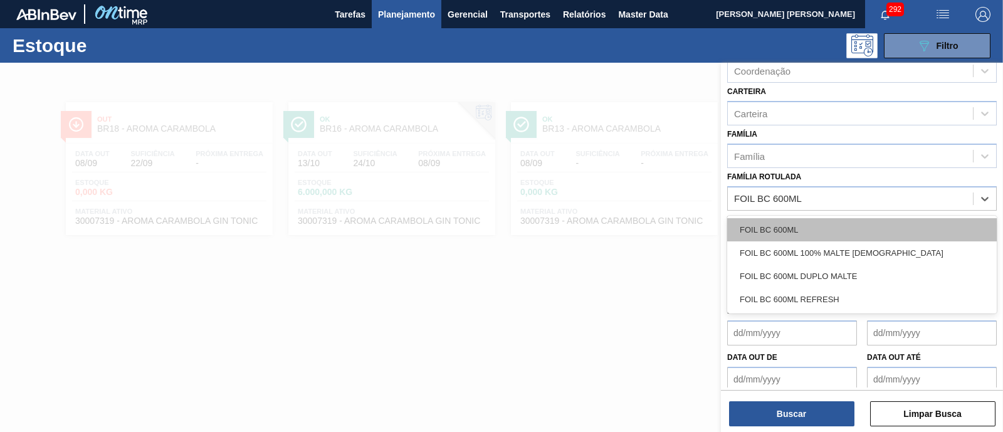
click at [826, 224] on div "FOIL BC 600ML" at bounding box center [862, 229] width 270 height 23
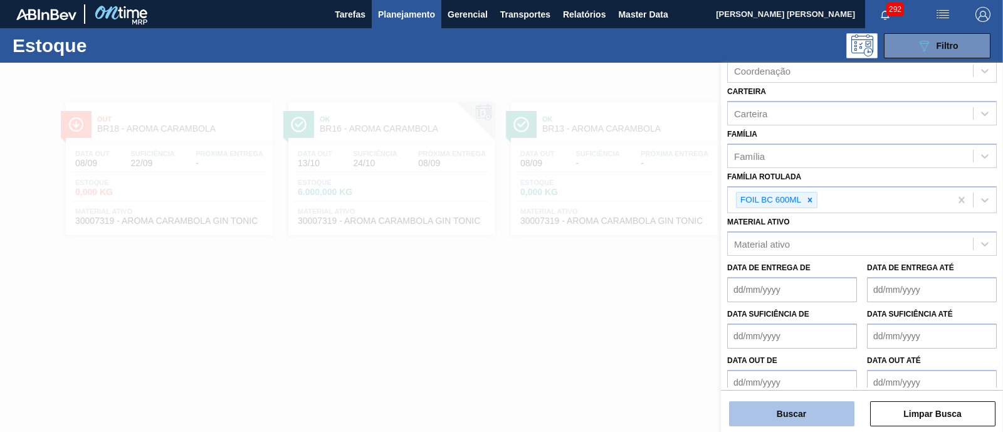
click at [802, 412] on button "Buscar" at bounding box center [791, 413] width 125 height 25
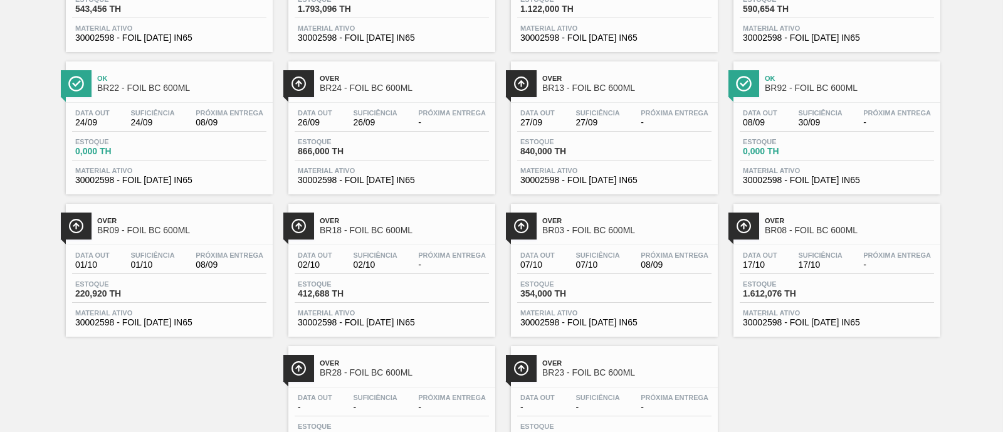
scroll to position [392, 0]
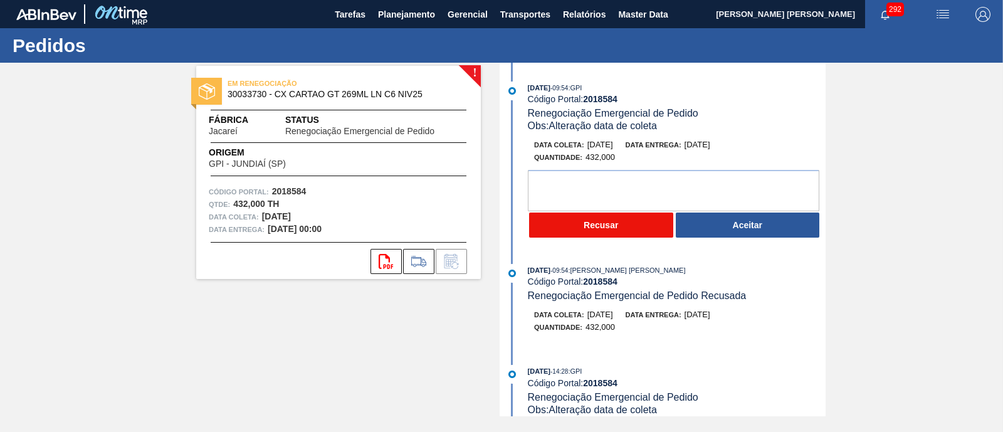
click at [589, 230] on button "Recusar" at bounding box center [601, 224] width 144 height 25
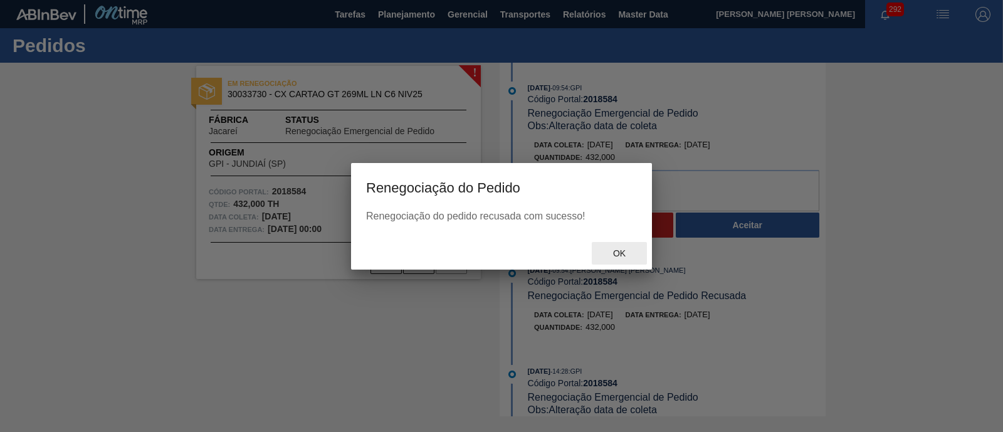
click at [634, 258] on span "Ok" at bounding box center [619, 253] width 33 height 10
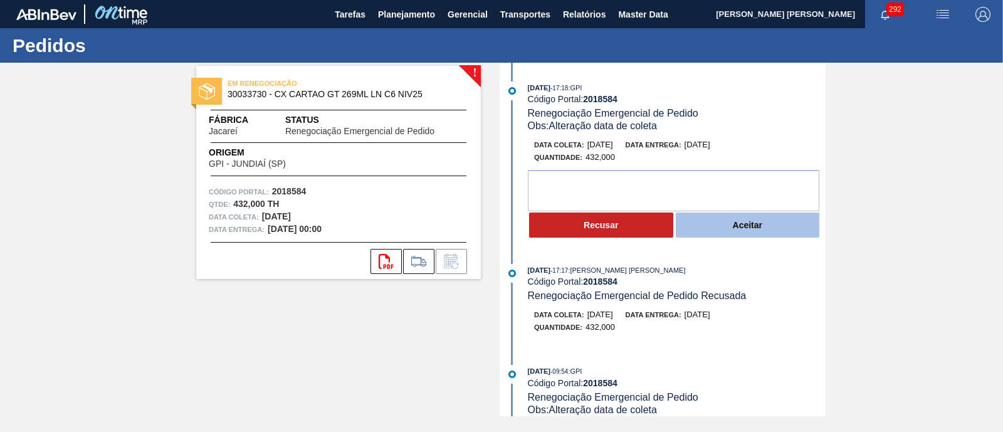
click at [749, 231] on button "Aceitar" at bounding box center [748, 224] width 144 height 25
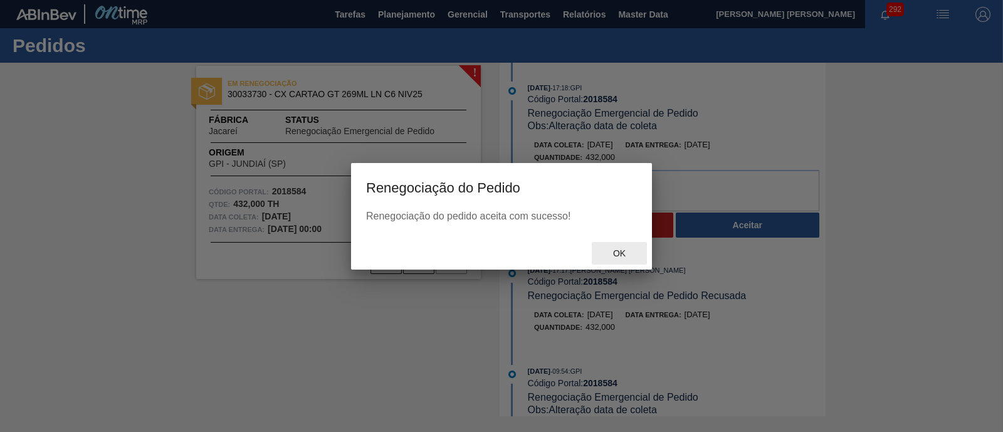
click at [624, 250] on span "Ok" at bounding box center [619, 253] width 33 height 10
